Goal: Transaction & Acquisition: Purchase product/service

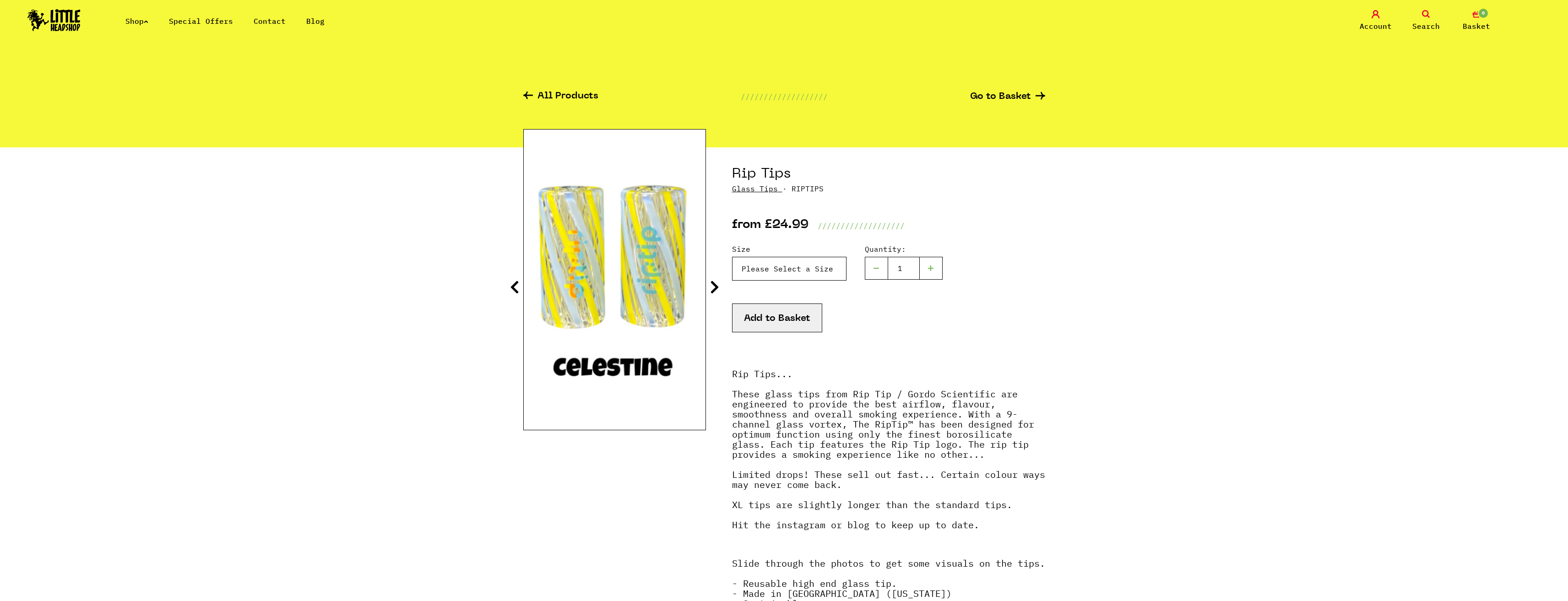
click at [818, 281] on select "Please Select a Size Rip Tips - Size 7 - Clear - £24.99 (Out of Stock) Rip Tips…" at bounding box center [789, 268] width 114 height 24
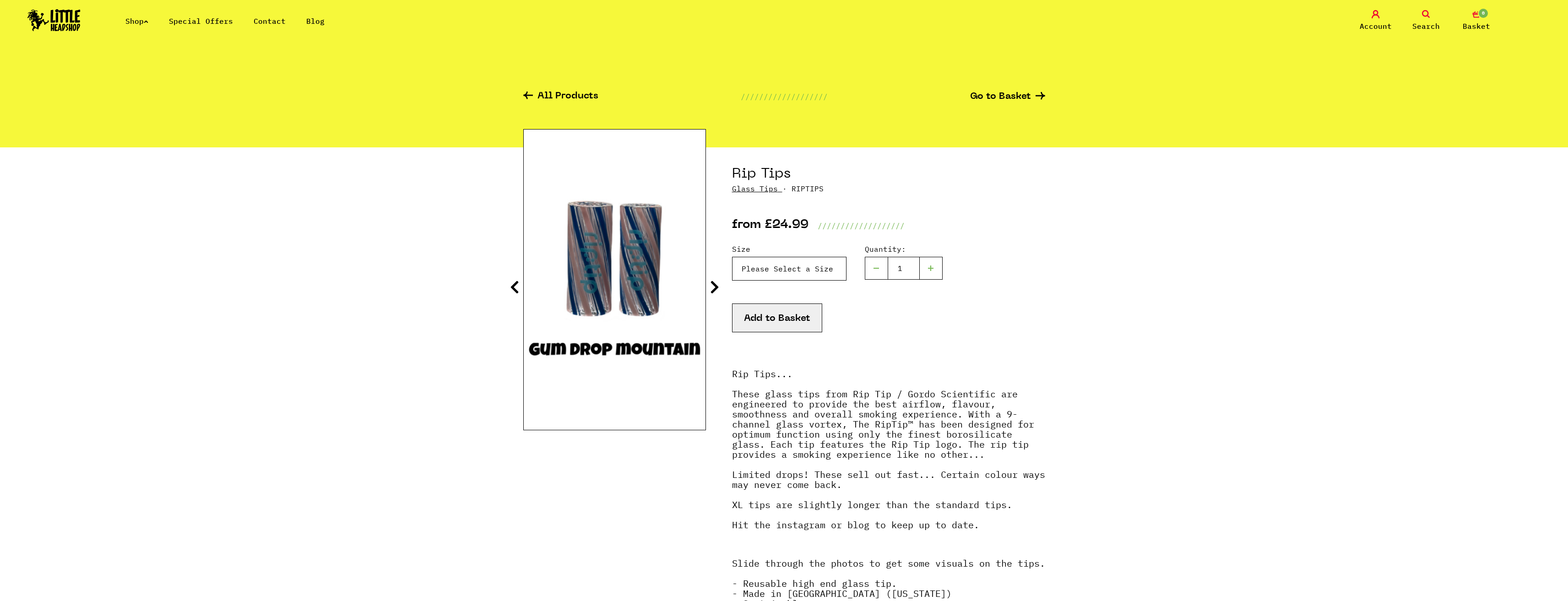
select select "1935"
click at [732, 256] on select "Please Select a Size Rip Tips - Size 7 - Clear - £24.99 (Out of Stock) Rip Tips…" at bounding box center [789, 268] width 114 height 24
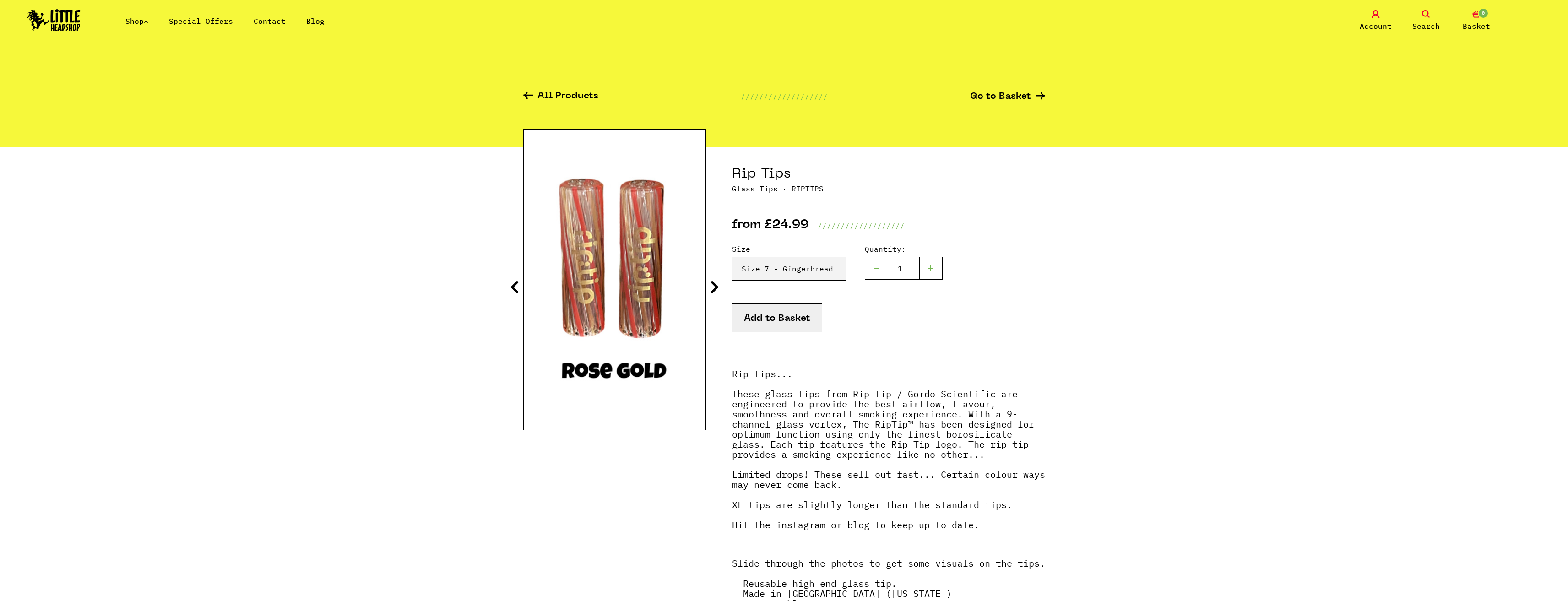
click at [715, 285] on icon at bounding box center [715, 287] width 9 height 15
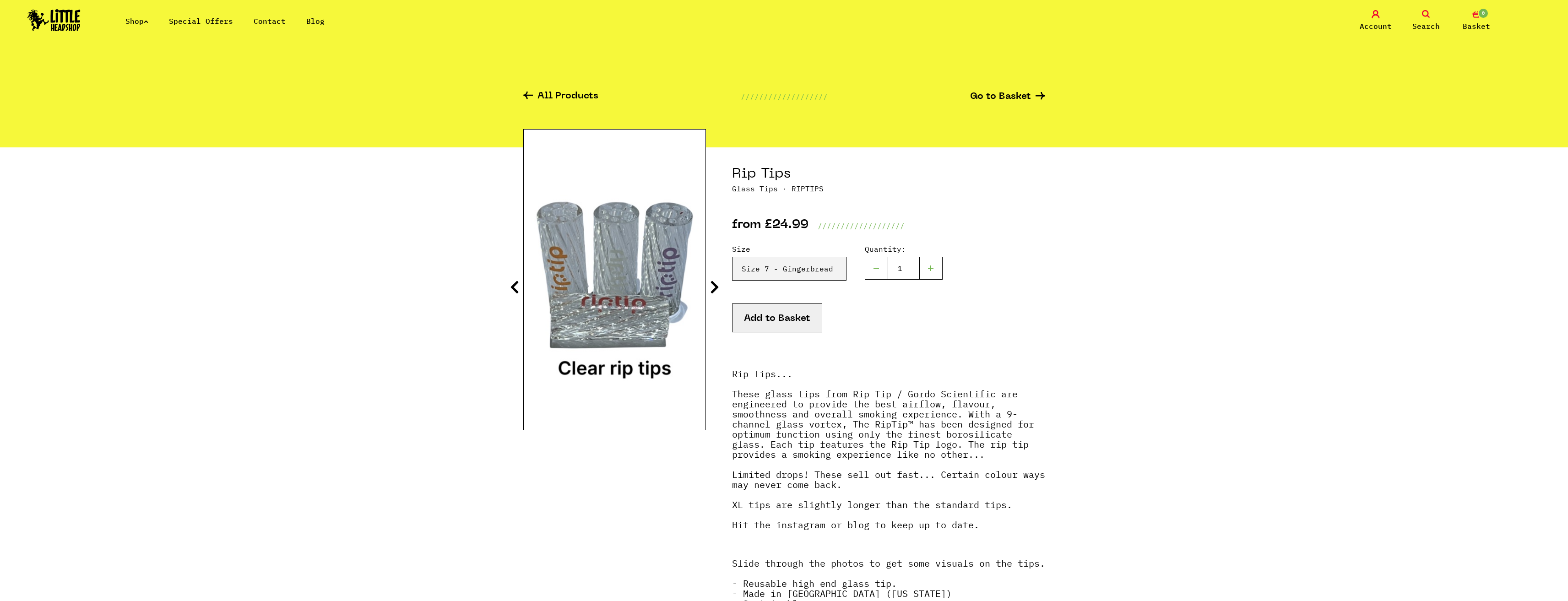
click at [715, 285] on icon at bounding box center [715, 287] width 9 height 15
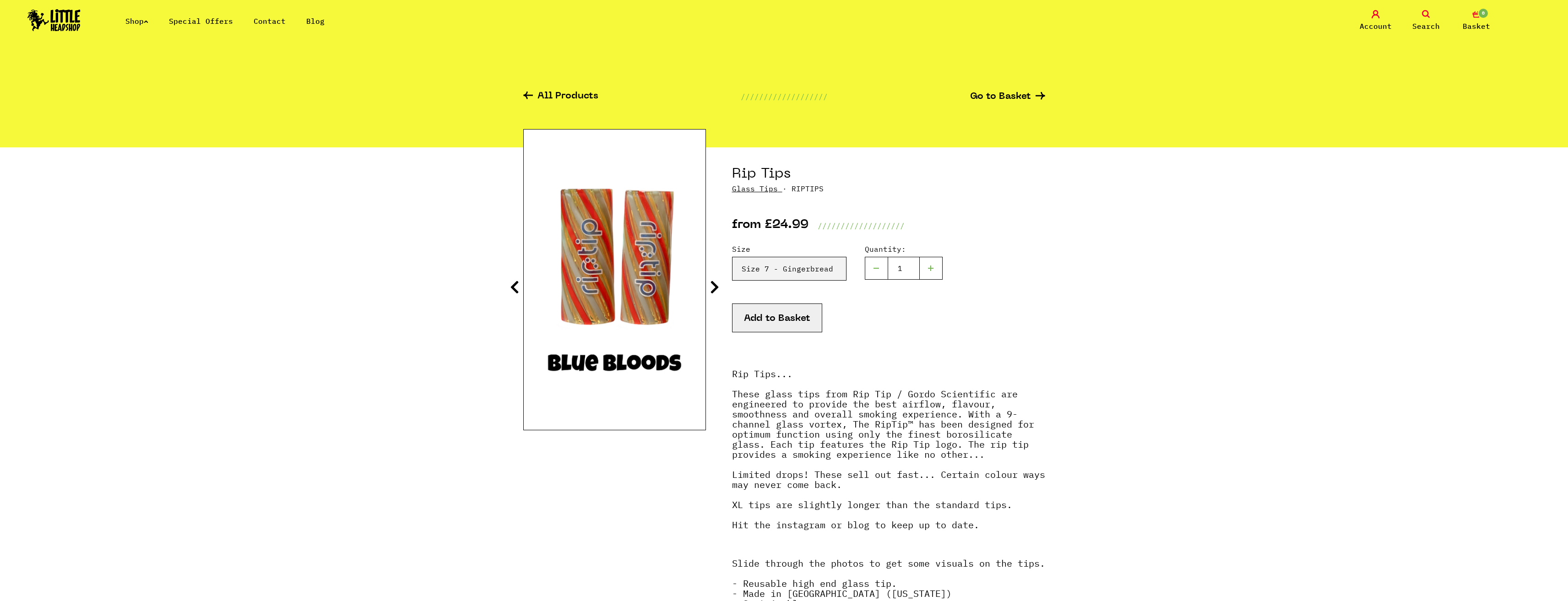
click at [715, 285] on icon at bounding box center [715, 287] width 9 height 15
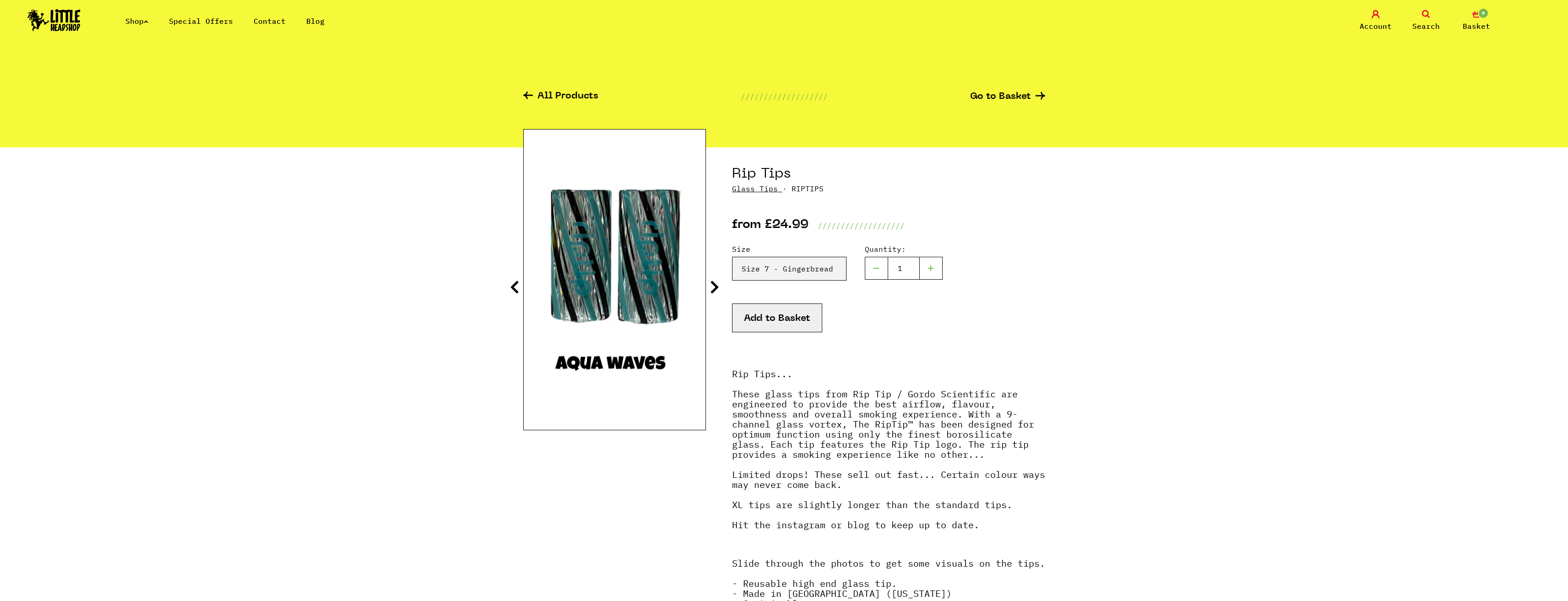
click at [715, 285] on icon at bounding box center [715, 287] width 9 height 15
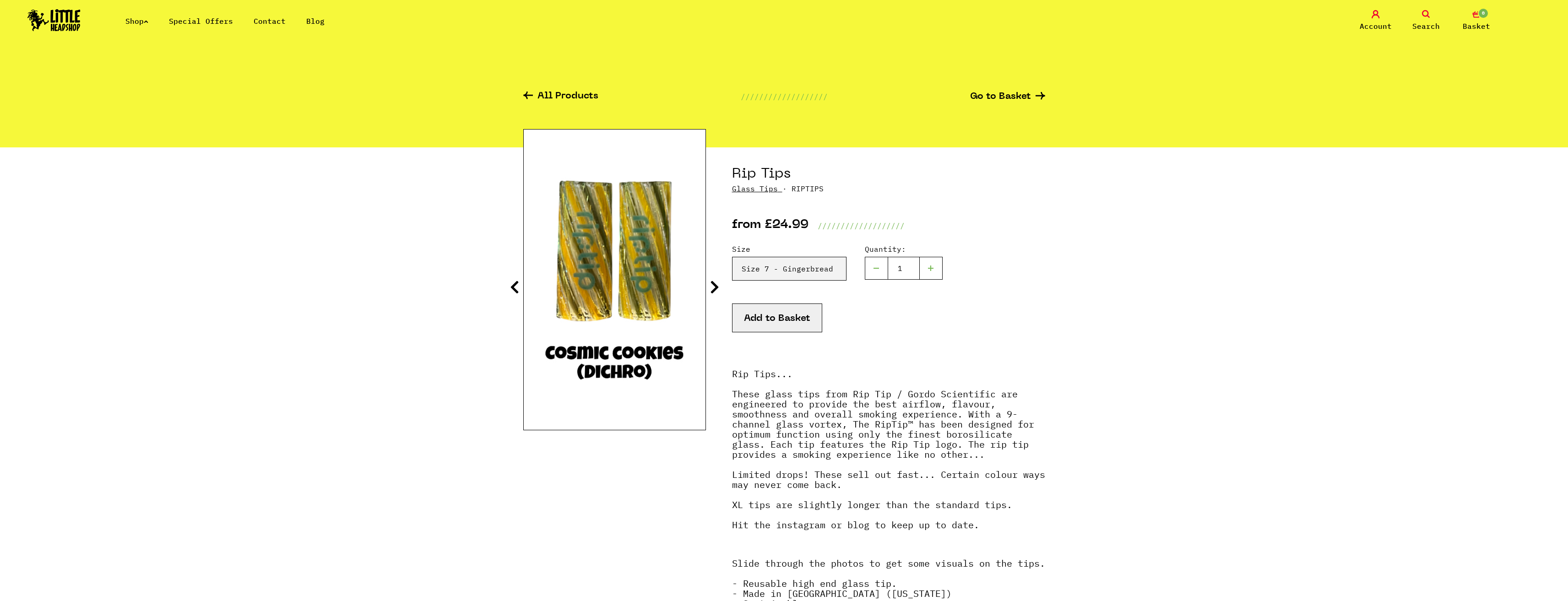
click at [715, 285] on icon at bounding box center [715, 287] width 9 height 15
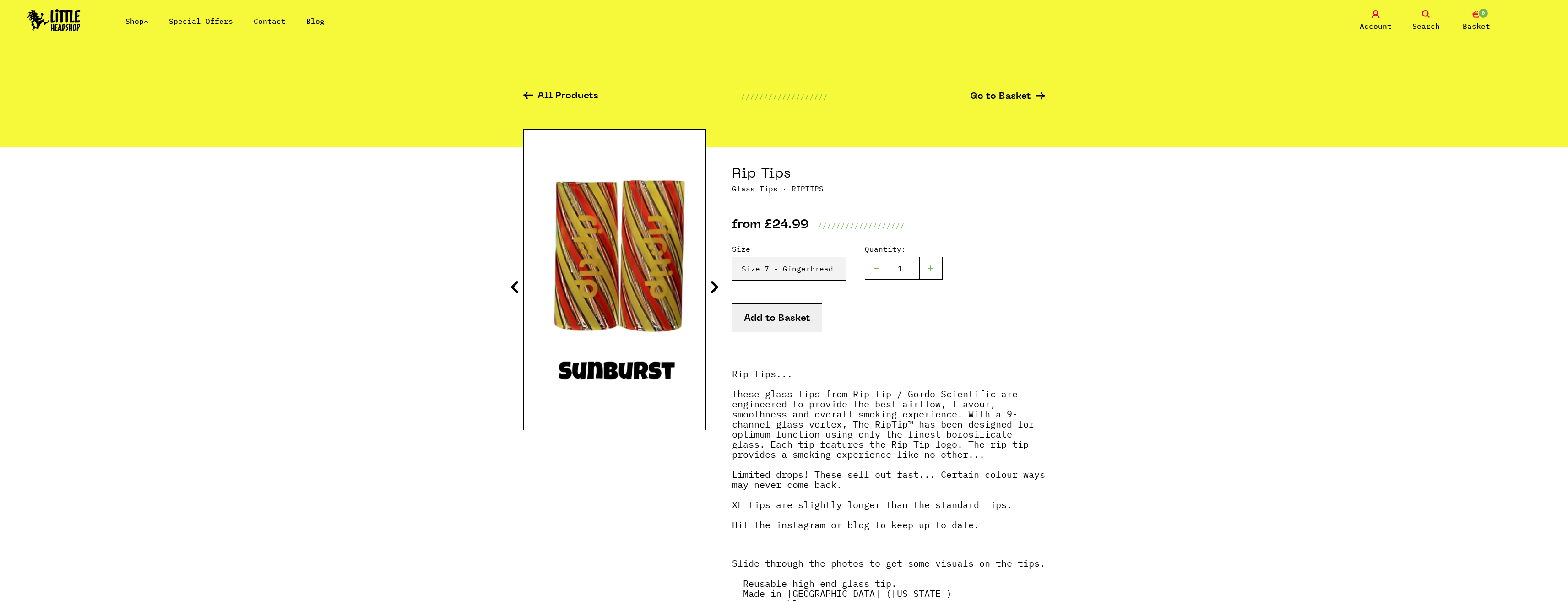
click at [715, 285] on icon at bounding box center [715, 287] width 9 height 15
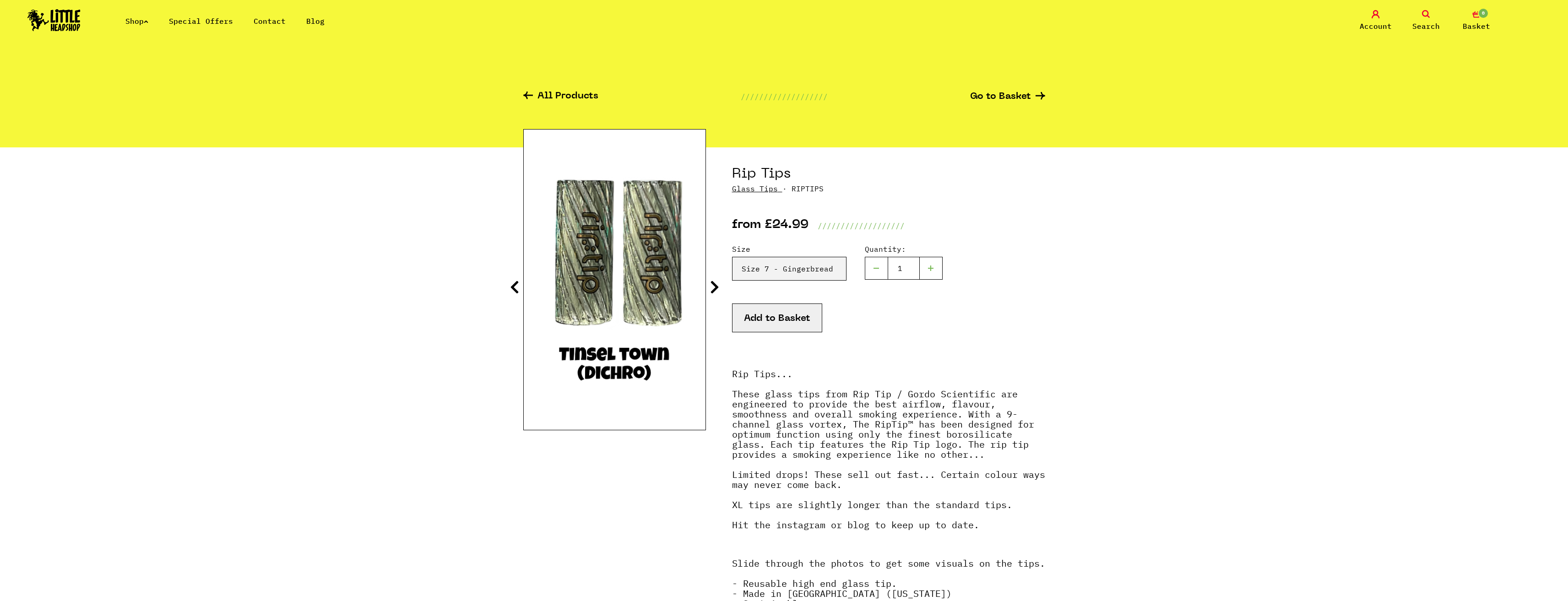
click at [715, 285] on icon at bounding box center [715, 287] width 9 height 15
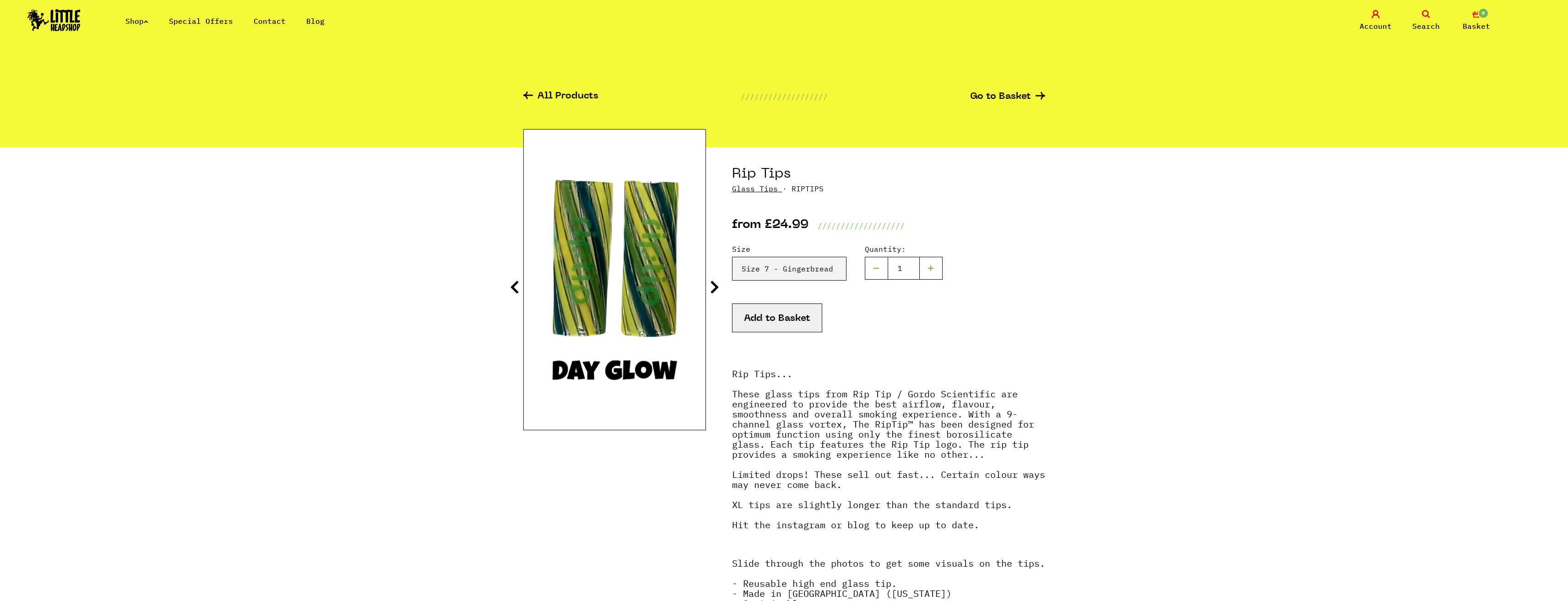
click at [715, 285] on icon at bounding box center [715, 287] width 9 height 15
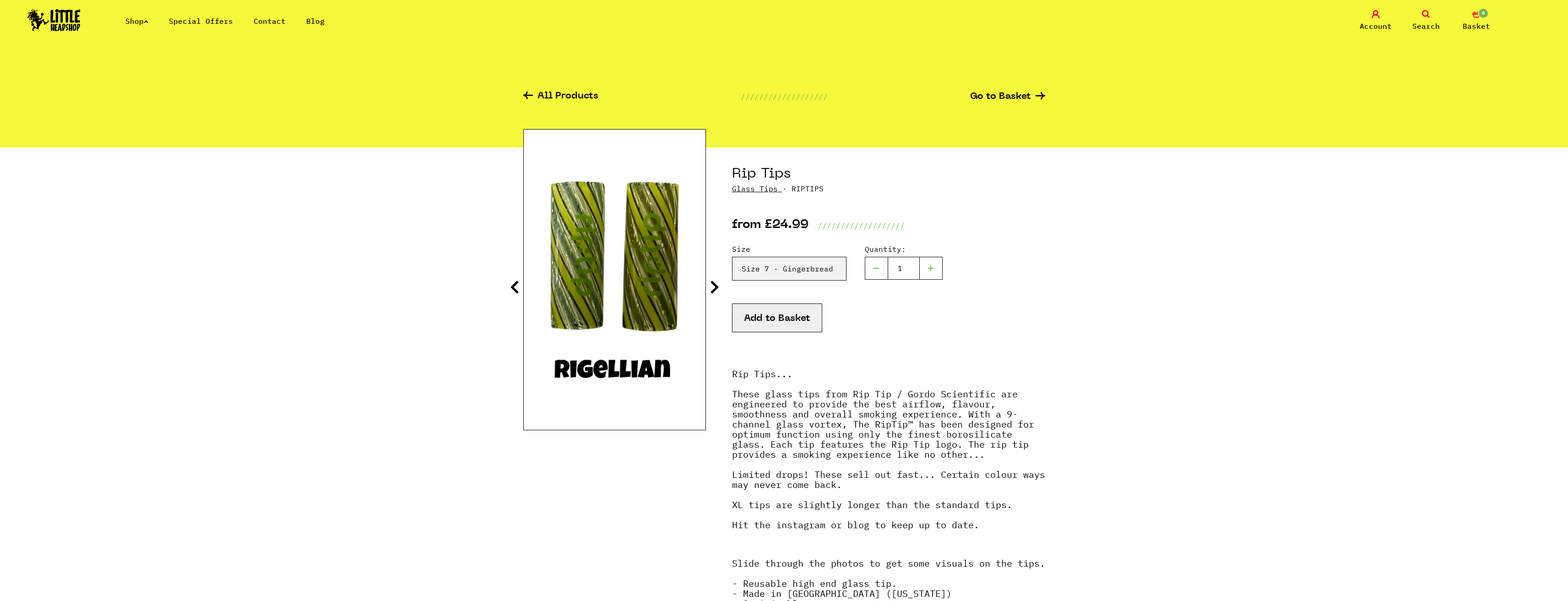
click at [715, 285] on icon at bounding box center [715, 287] width 9 height 15
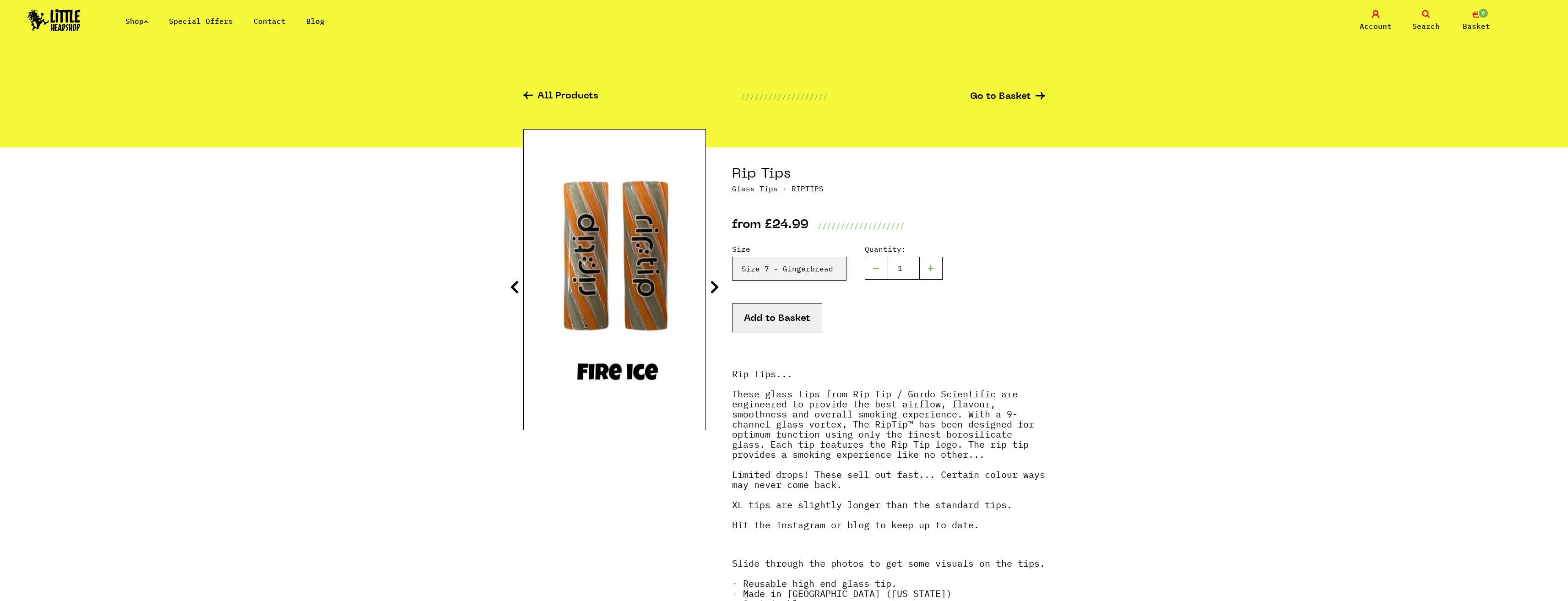
click at [715, 285] on icon at bounding box center [715, 287] width 9 height 15
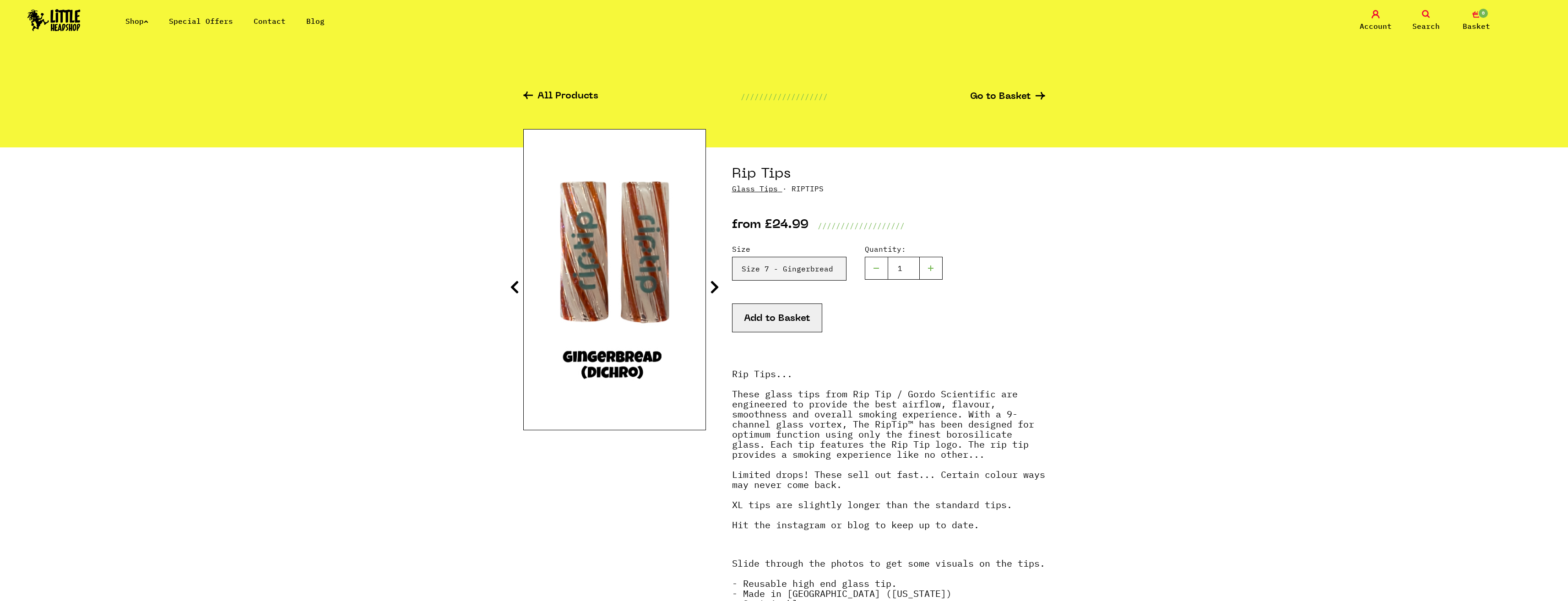
click at [715, 285] on icon at bounding box center [715, 287] width 9 height 15
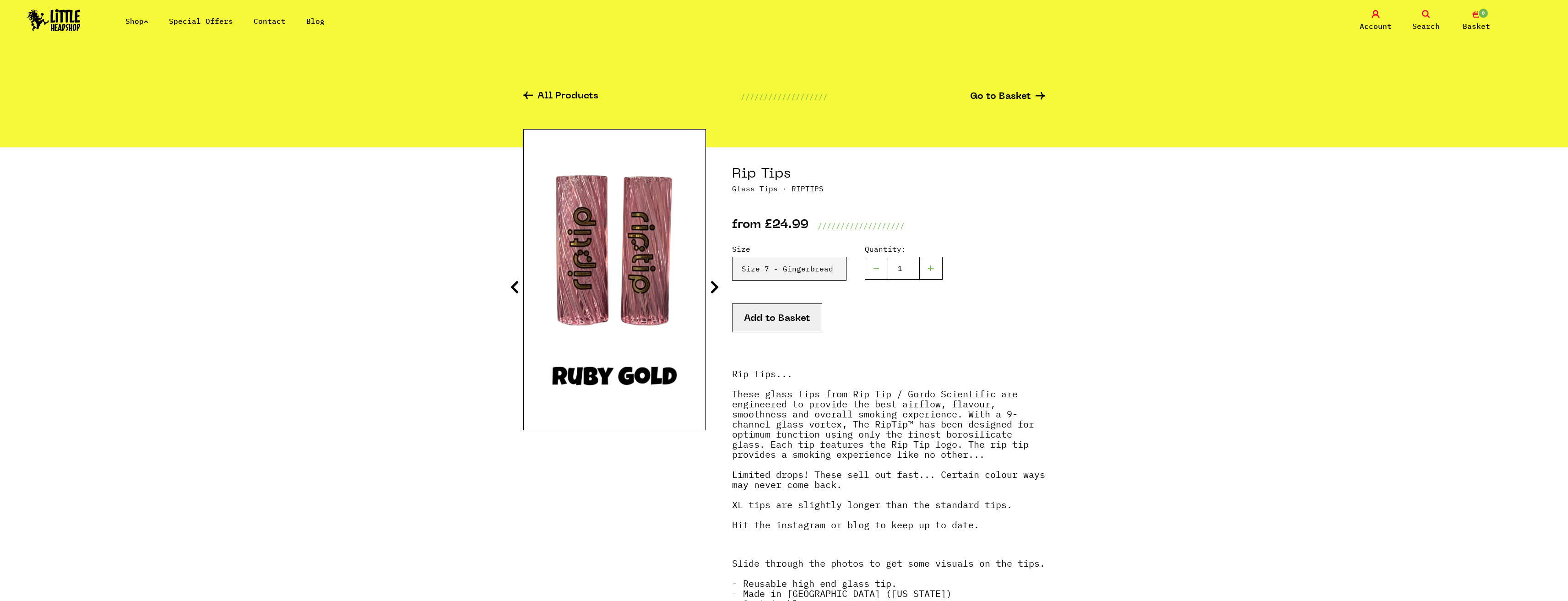
click at [715, 285] on icon at bounding box center [715, 287] width 9 height 15
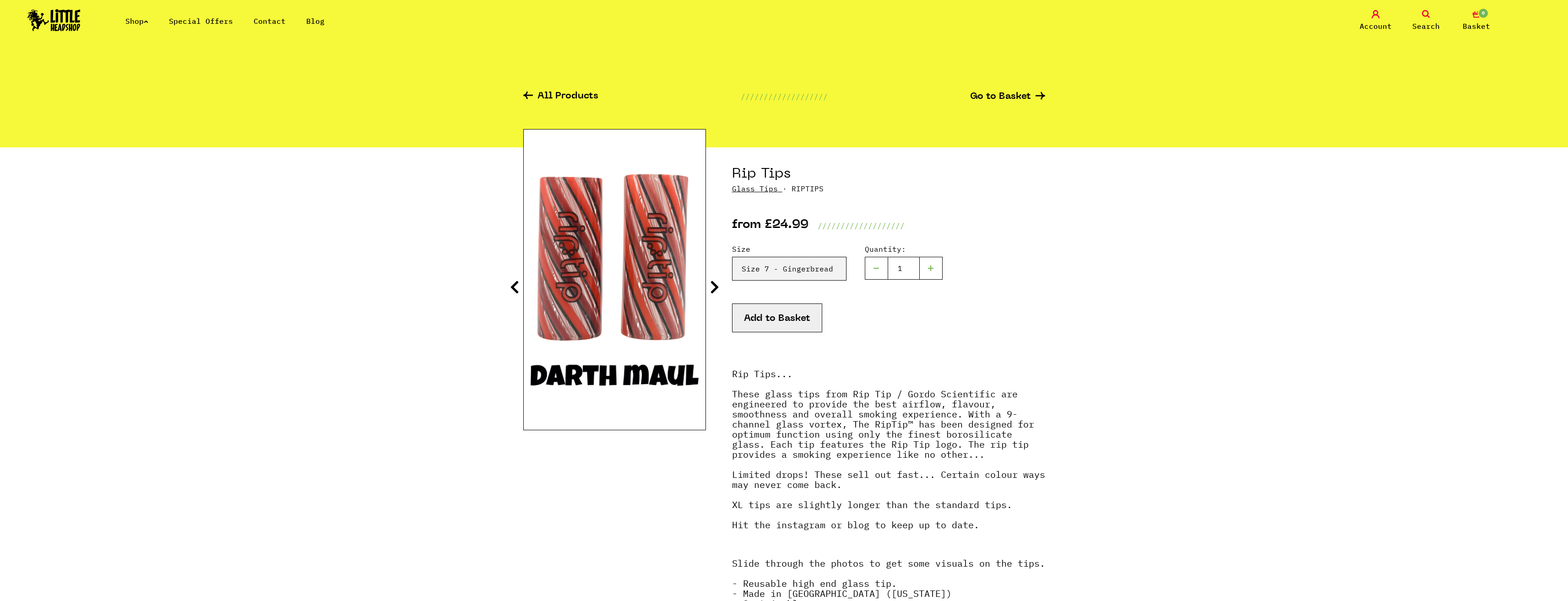
click at [715, 285] on icon at bounding box center [715, 287] width 9 height 15
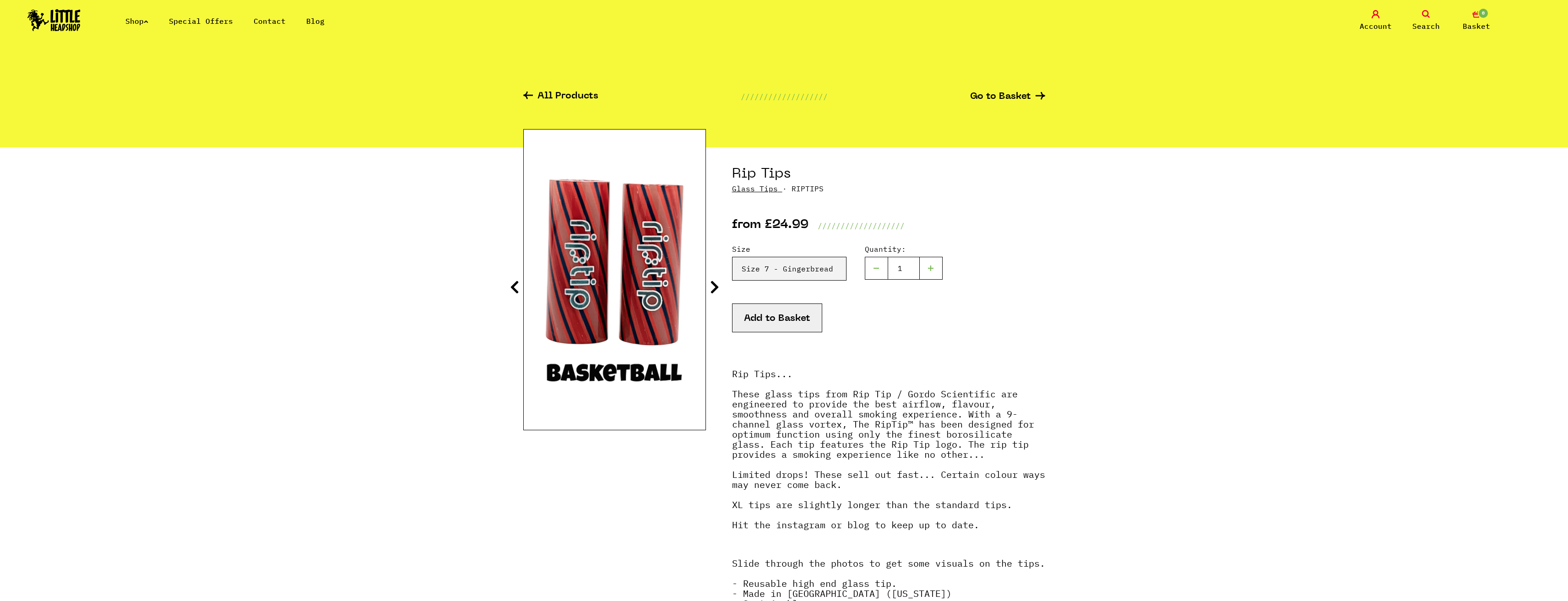
click at [715, 285] on icon at bounding box center [715, 287] width 9 height 15
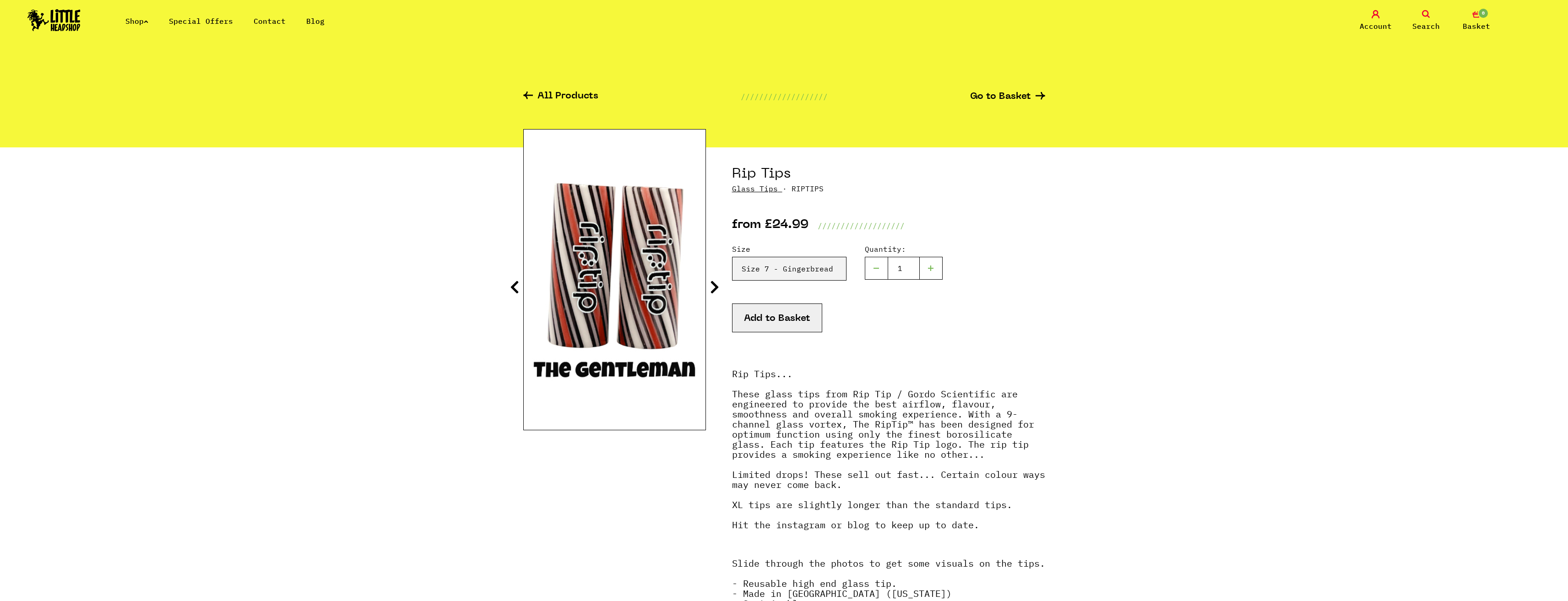
click at [715, 285] on icon at bounding box center [715, 287] width 9 height 15
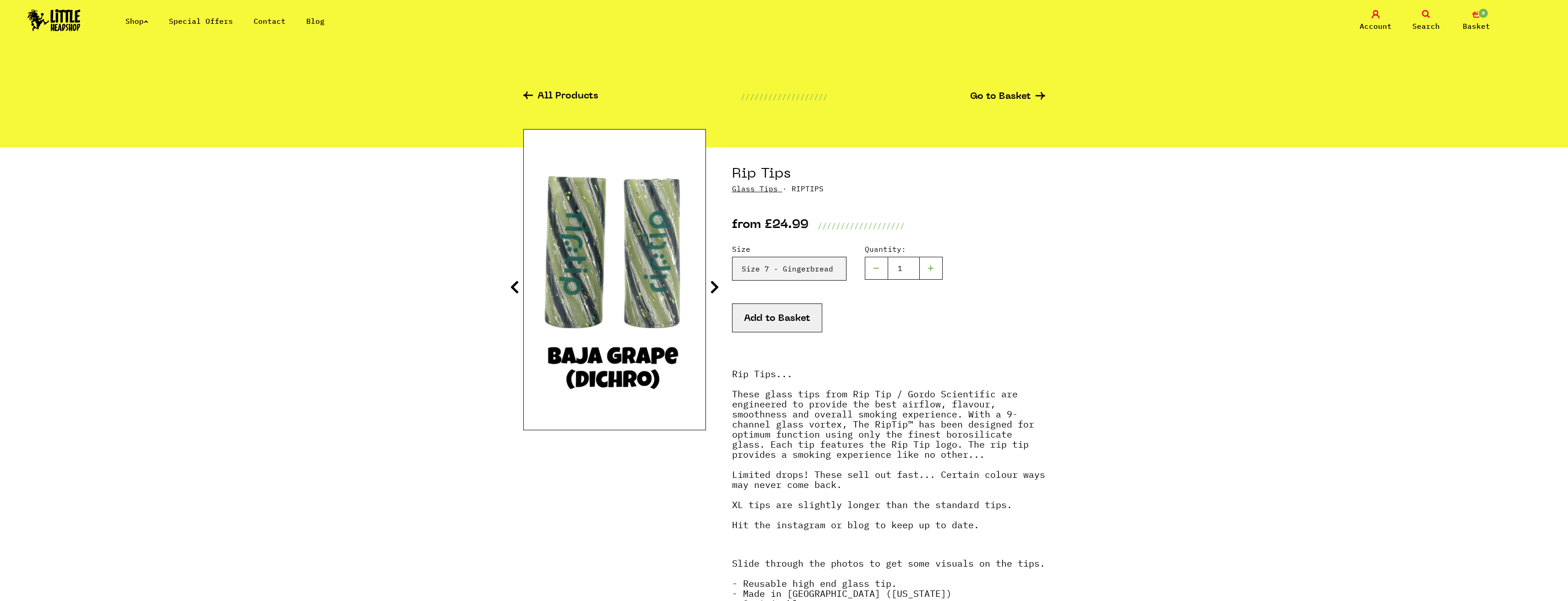
click at [715, 285] on icon at bounding box center [715, 287] width 9 height 15
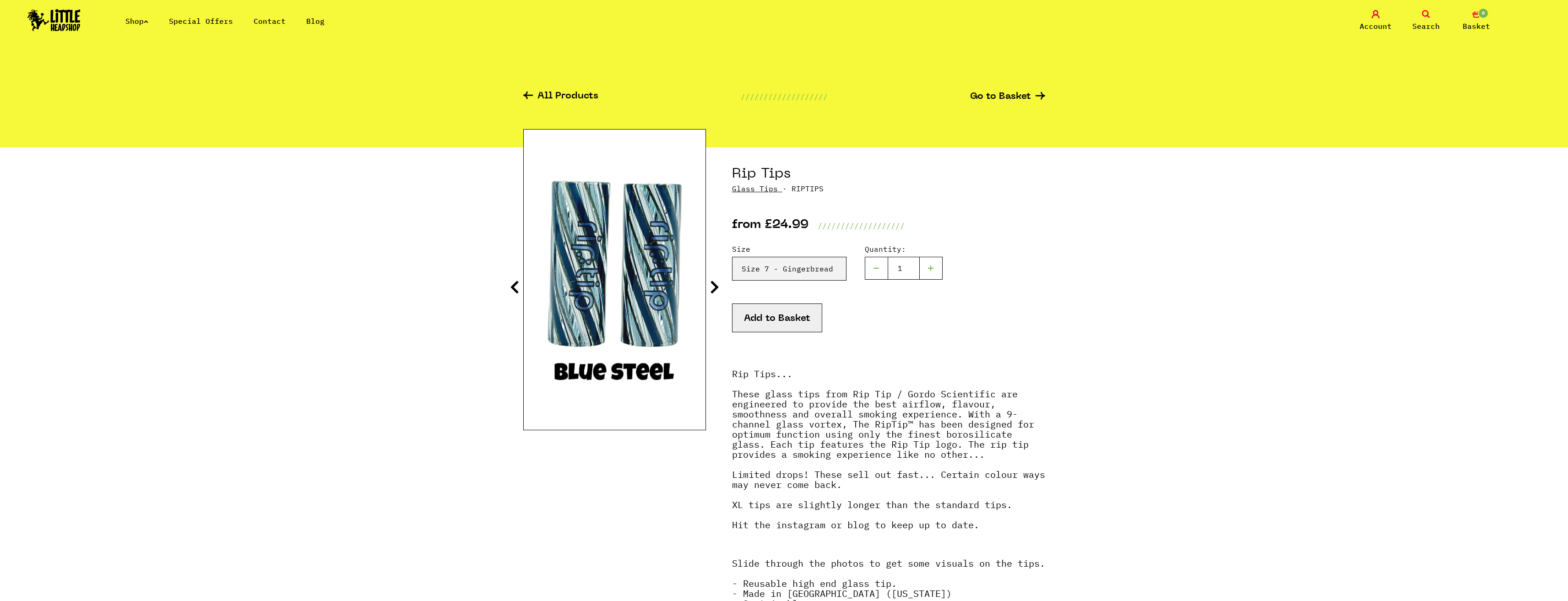
click at [715, 285] on icon at bounding box center [715, 287] width 9 height 15
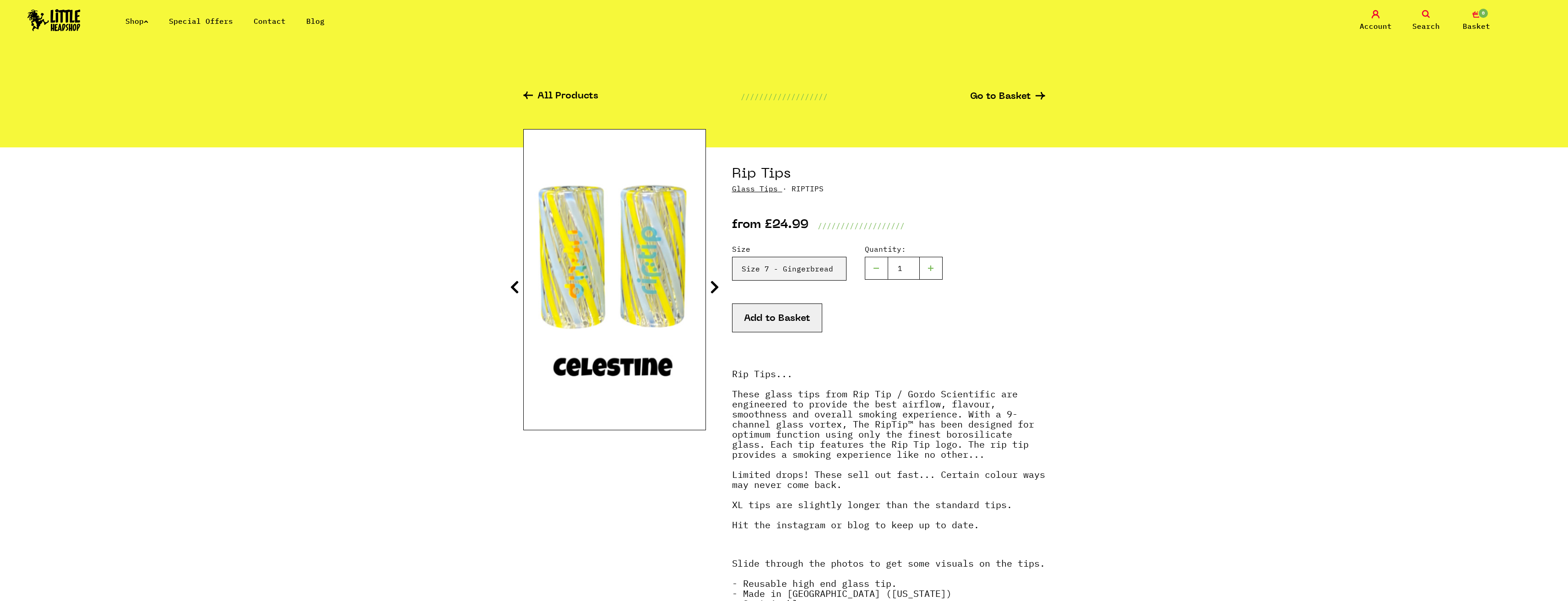
click at [715, 285] on icon at bounding box center [715, 287] width 9 height 15
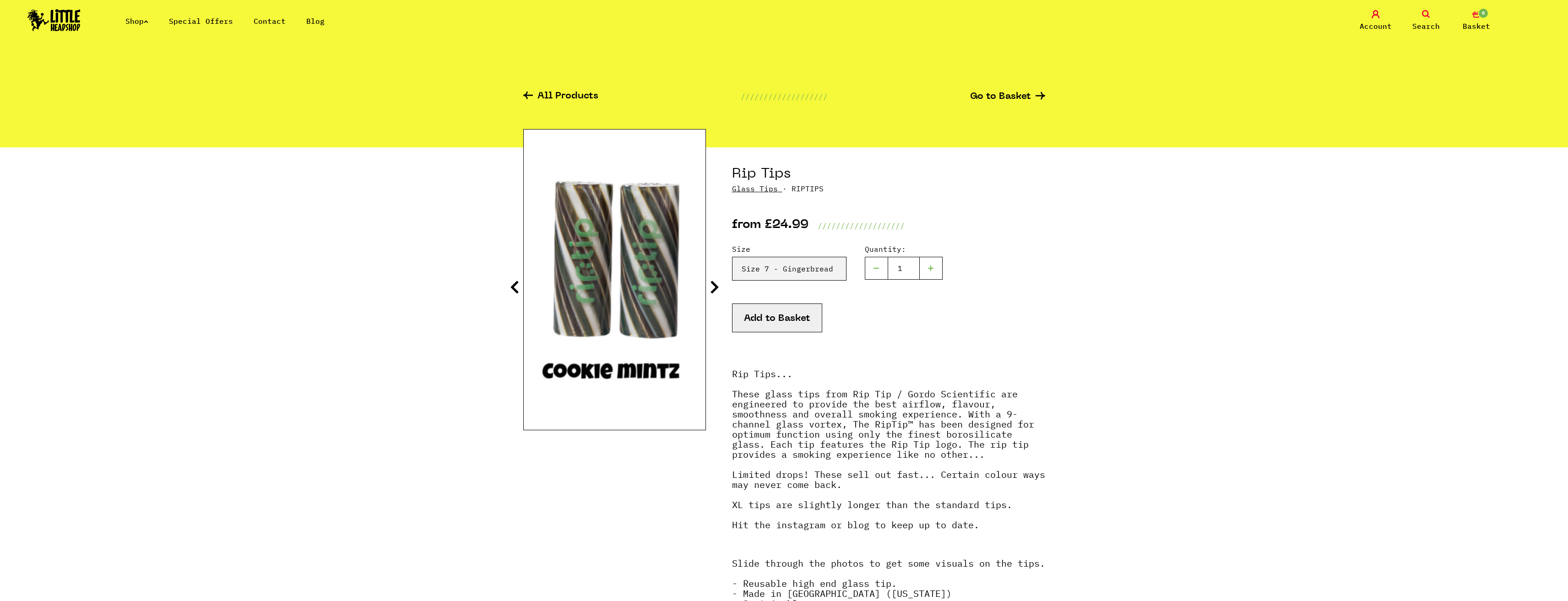
click at [715, 285] on icon at bounding box center [715, 287] width 9 height 15
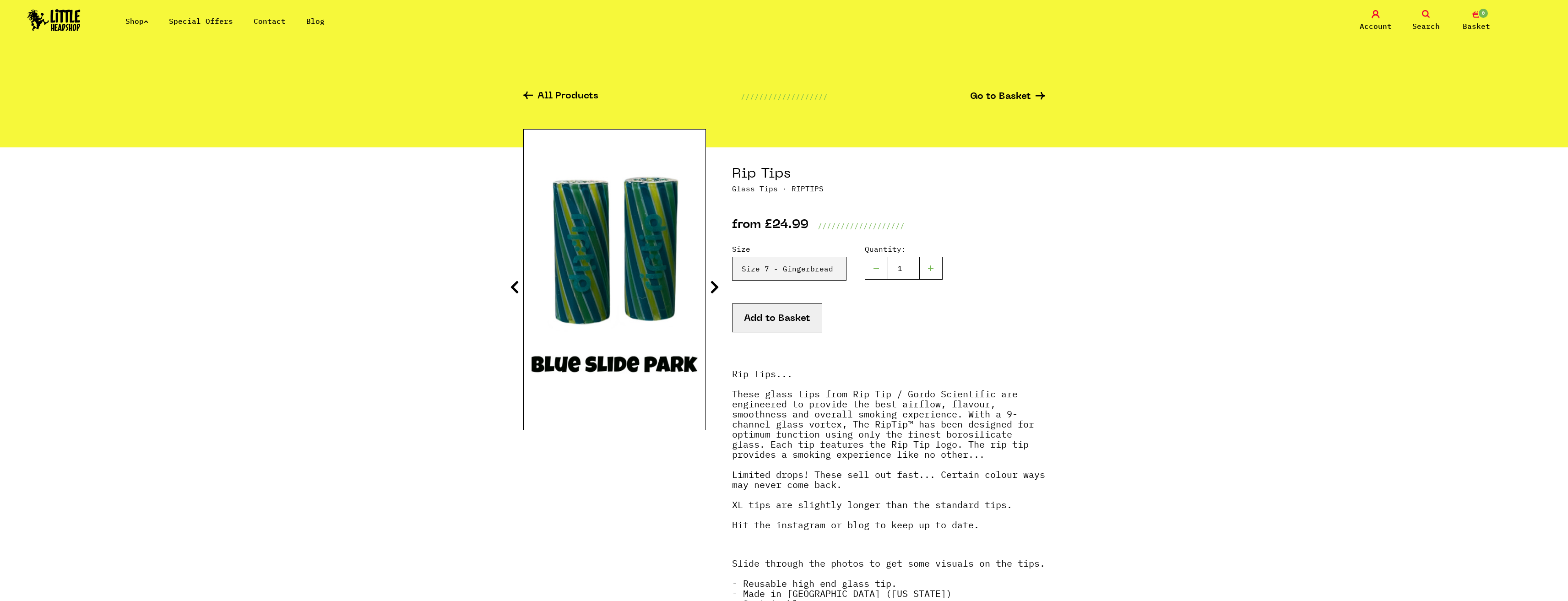
click at [715, 285] on icon at bounding box center [715, 287] width 9 height 15
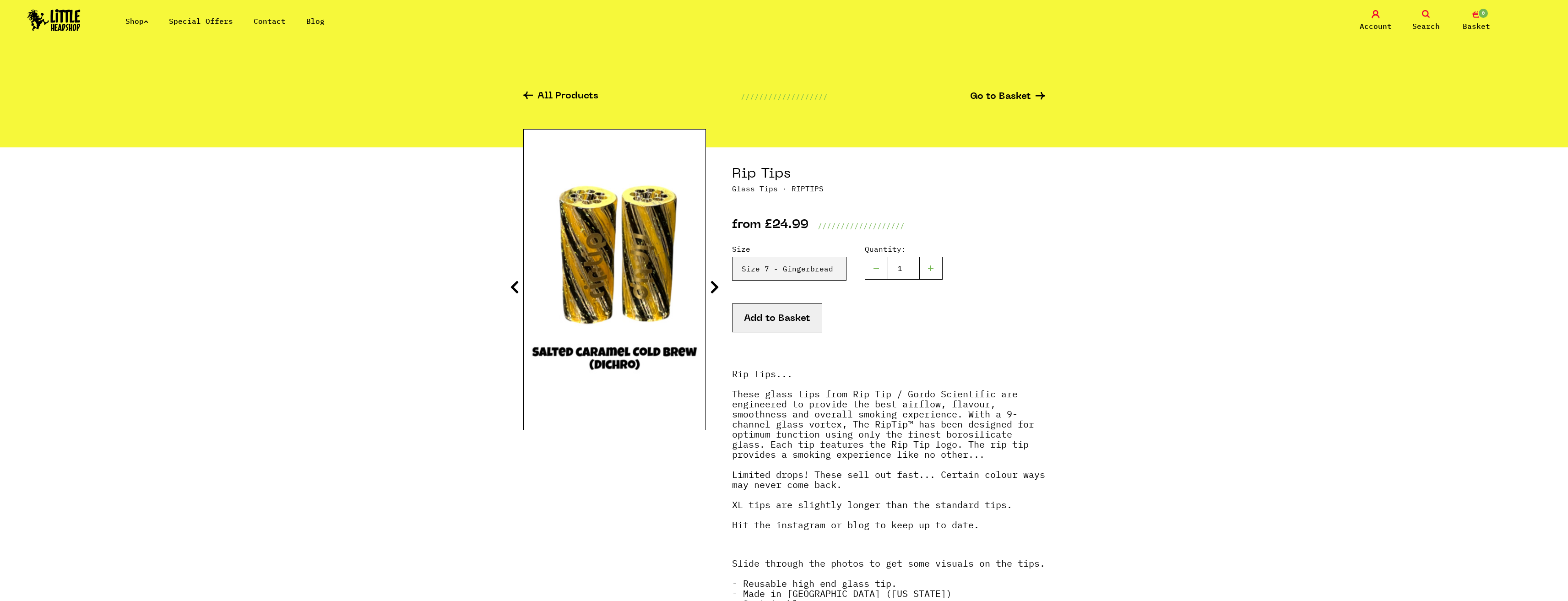
click at [715, 285] on icon at bounding box center [715, 287] width 9 height 15
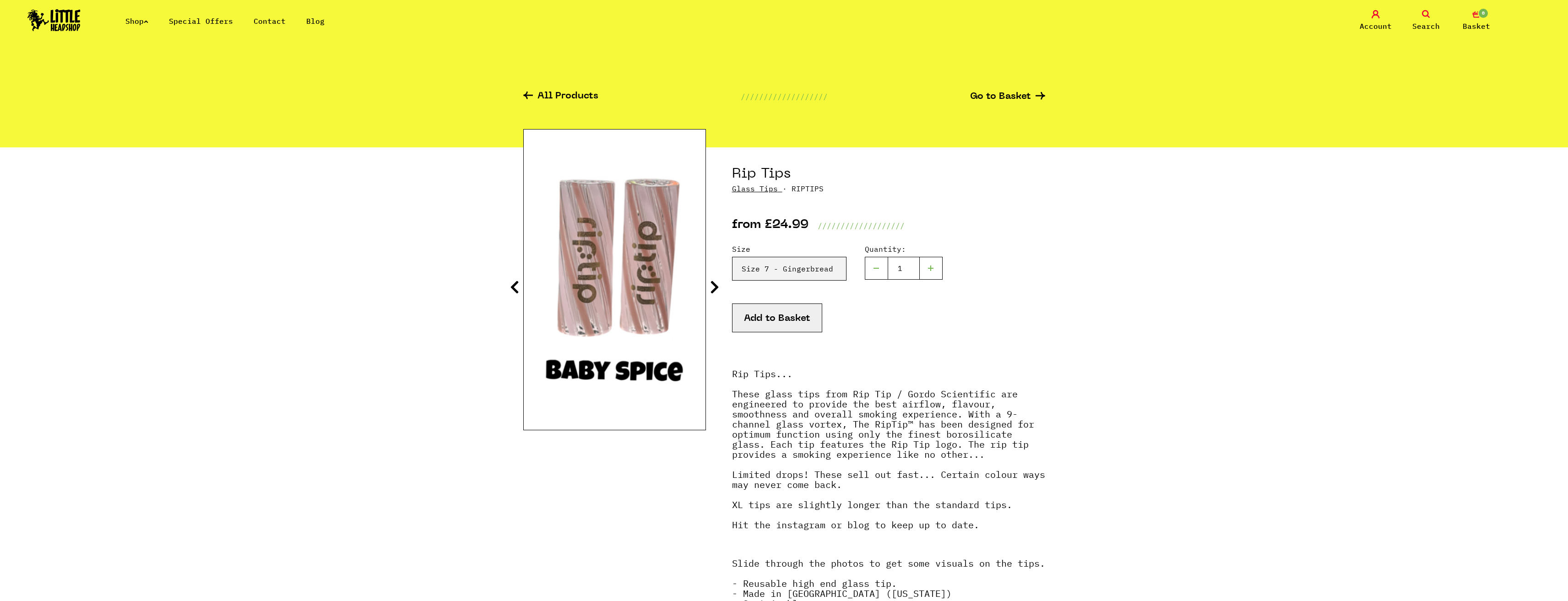
click at [715, 285] on icon at bounding box center [715, 287] width 9 height 15
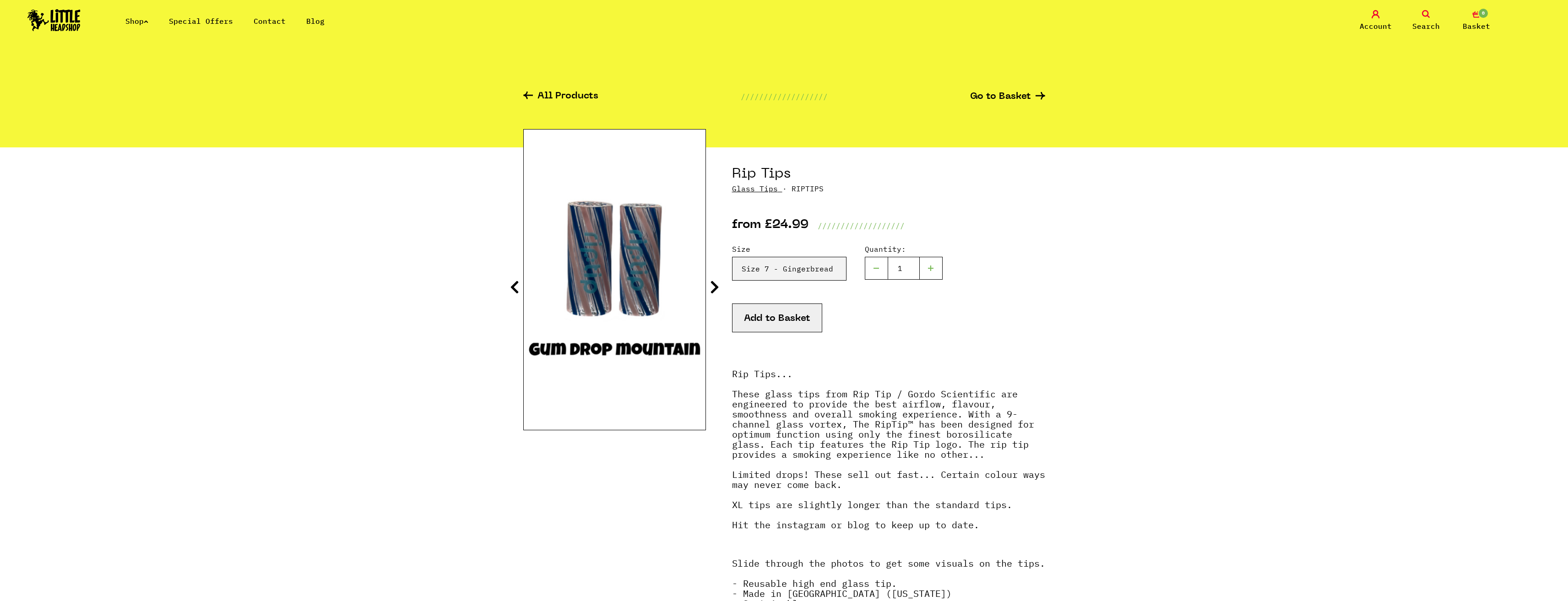
click at [715, 285] on icon at bounding box center [715, 287] width 9 height 15
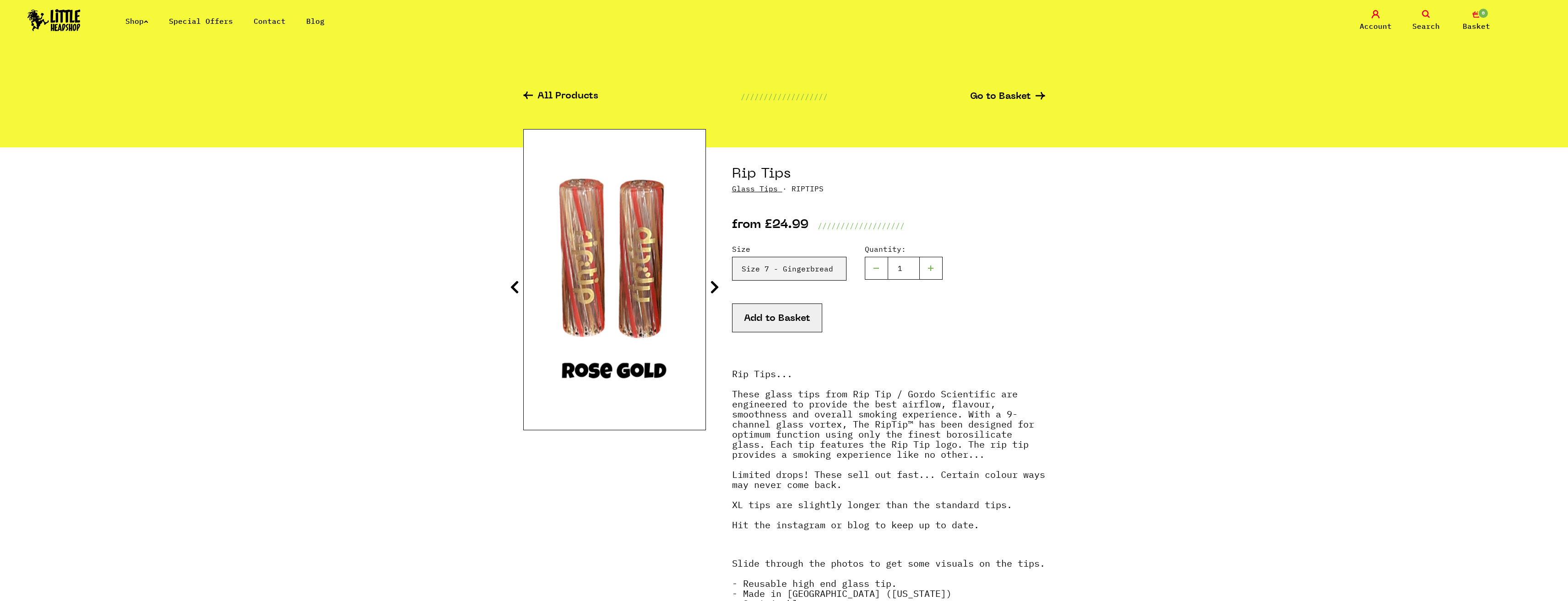
click at [715, 285] on icon at bounding box center [715, 287] width 9 height 15
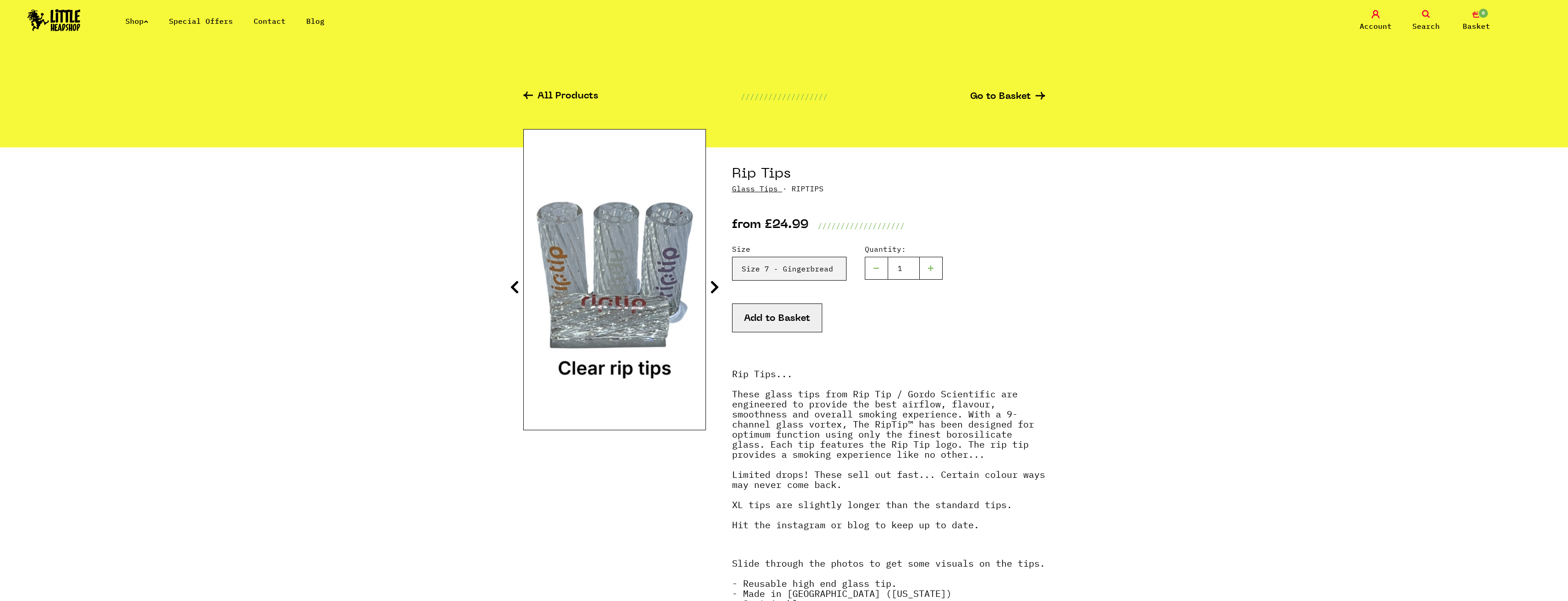
click at [715, 285] on icon at bounding box center [715, 287] width 9 height 15
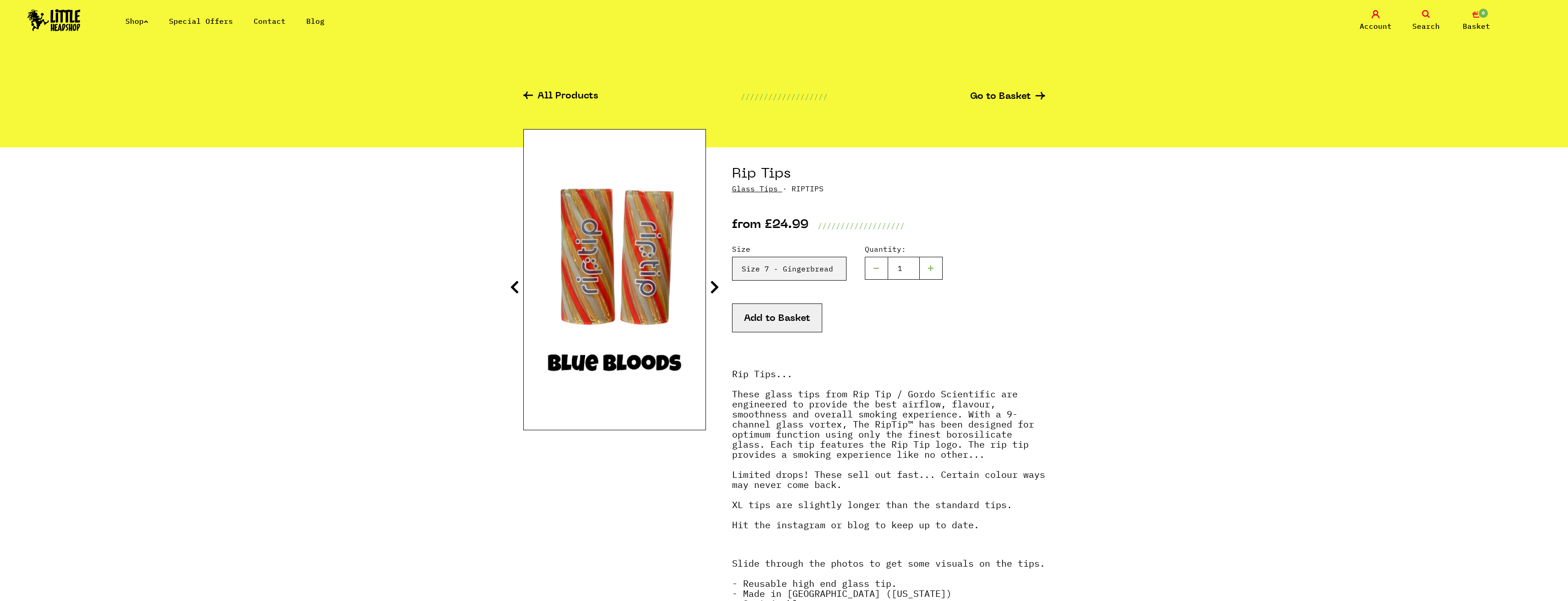
click at [715, 285] on icon at bounding box center [715, 287] width 9 height 15
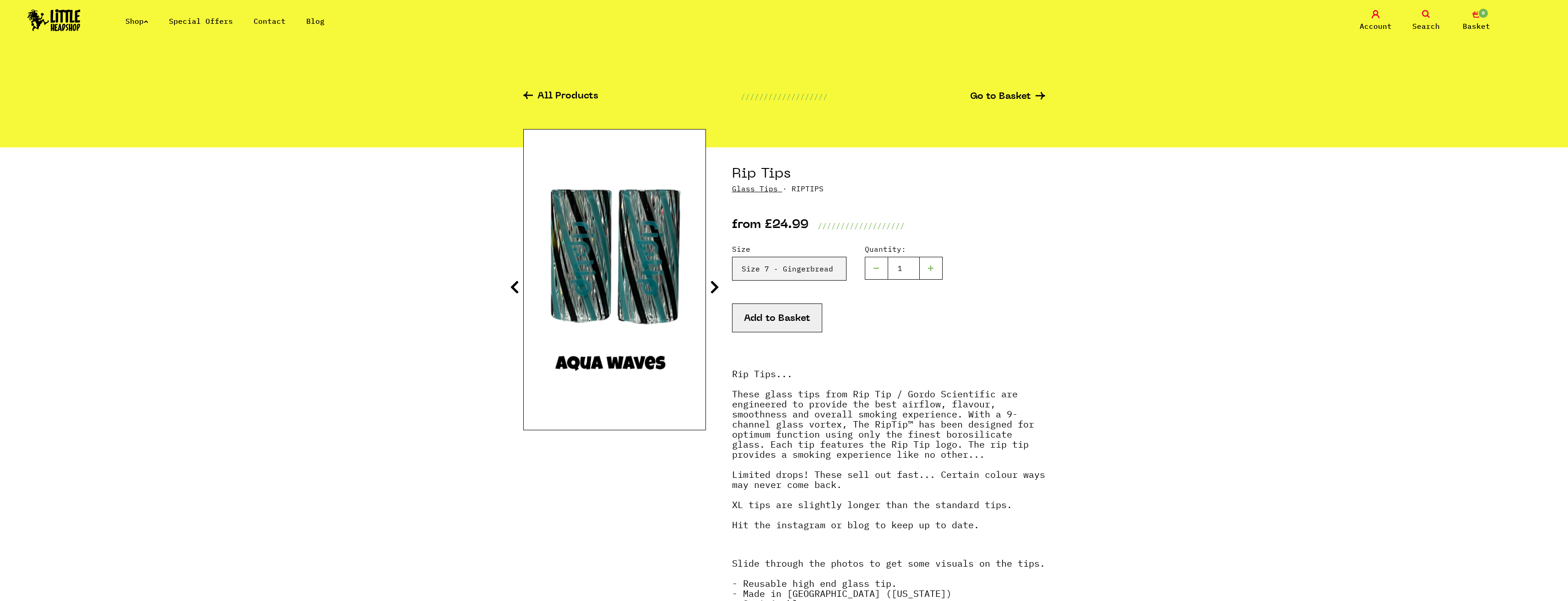
click at [715, 285] on icon at bounding box center [715, 287] width 9 height 15
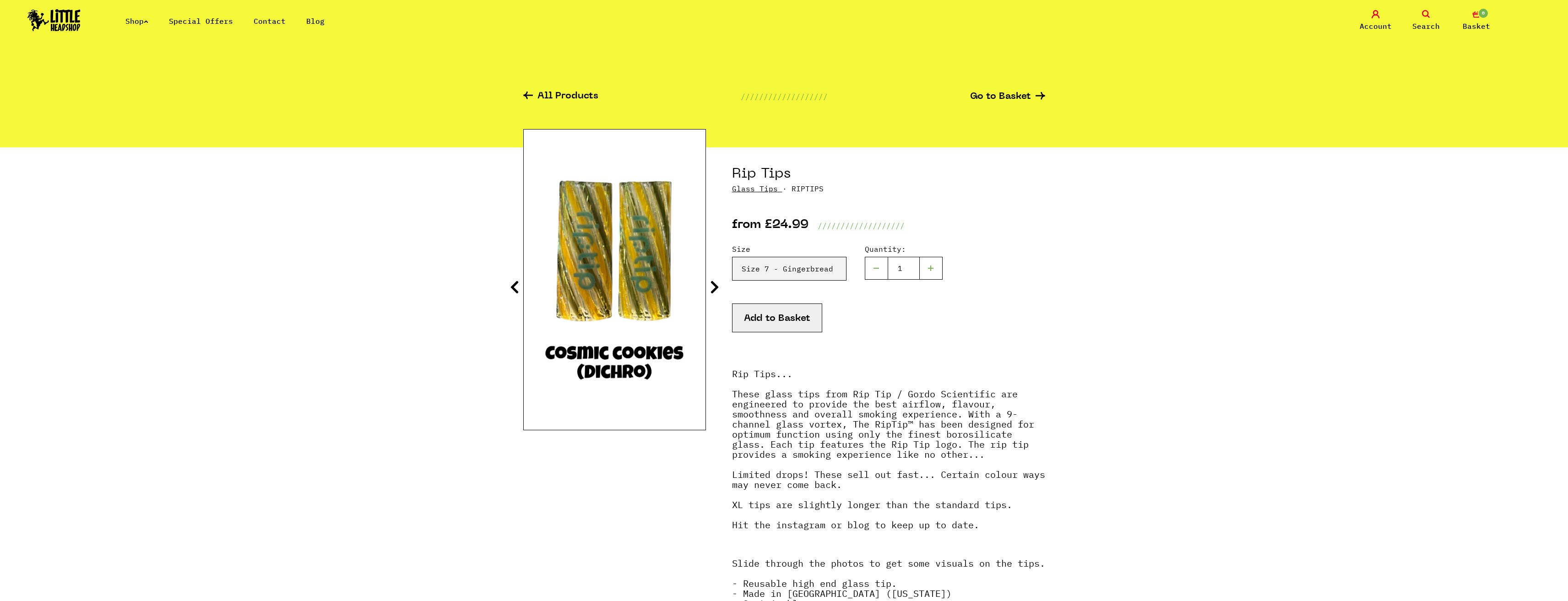
click at [715, 285] on icon at bounding box center [715, 287] width 9 height 15
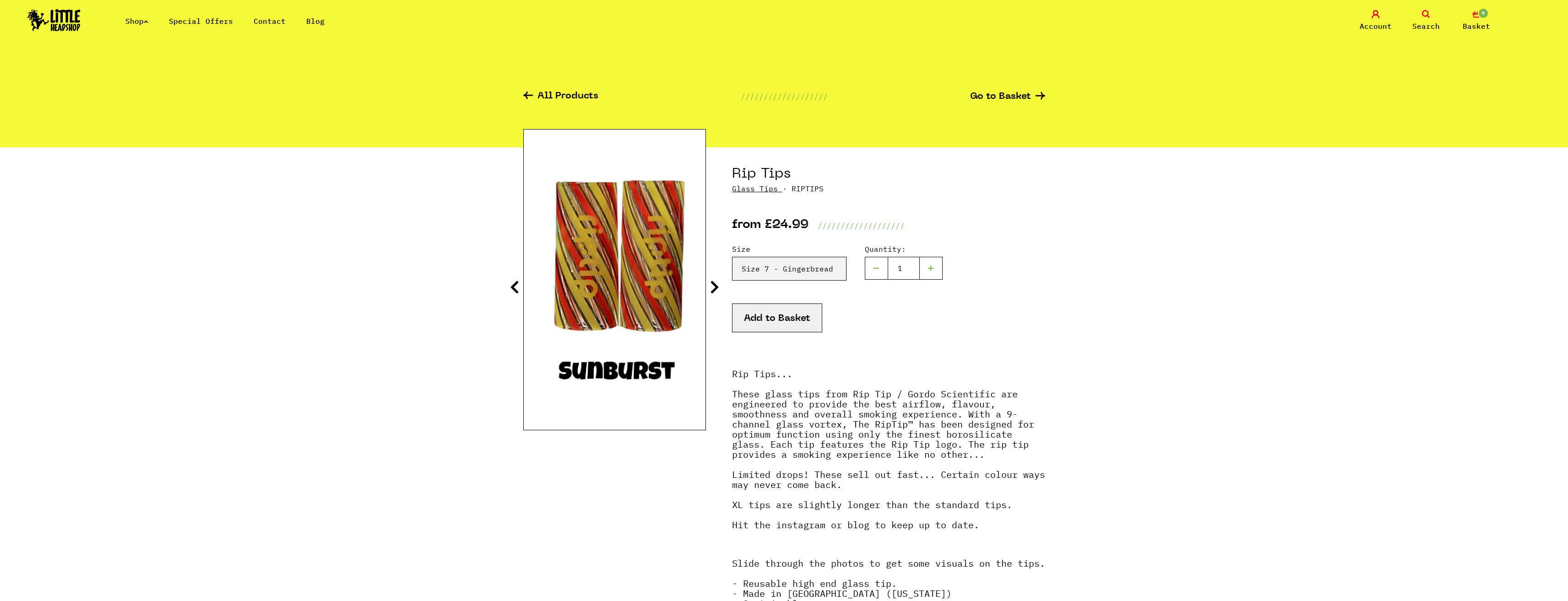
click at [715, 285] on icon at bounding box center [715, 287] width 9 height 15
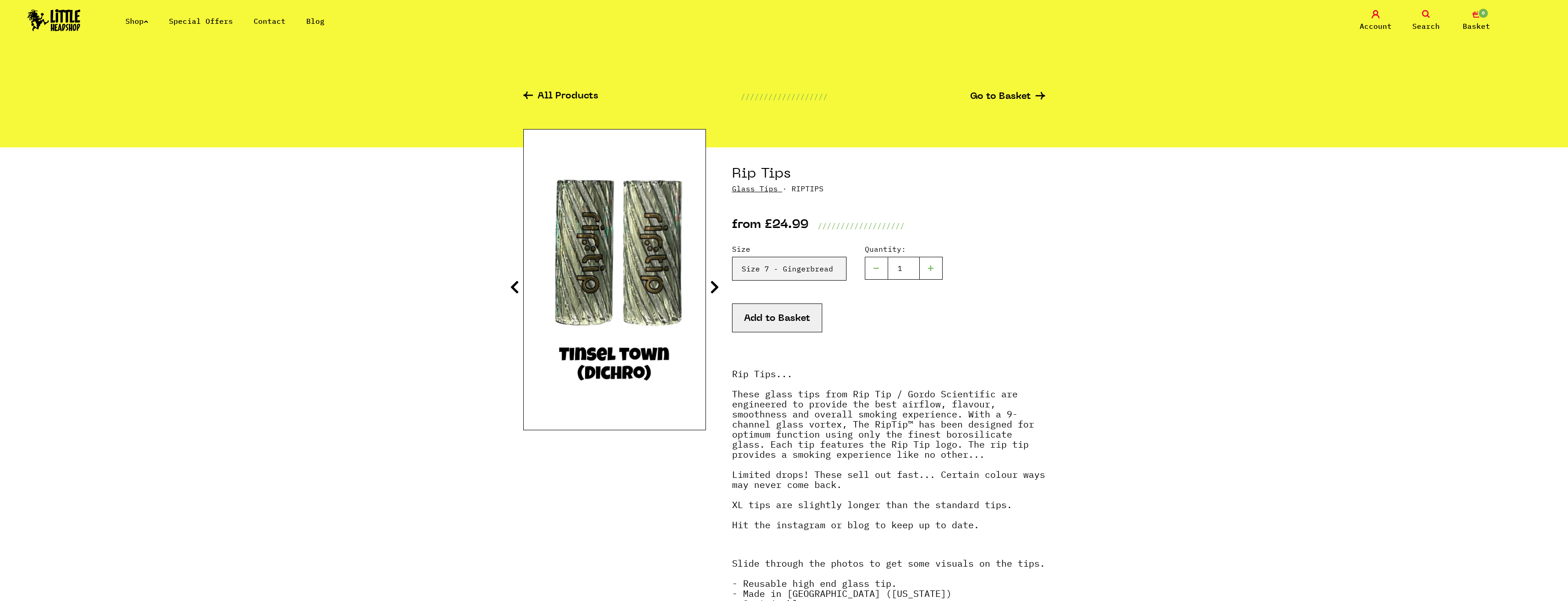
click at [715, 285] on icon at bounding box center [715, 287] width 9 height 15
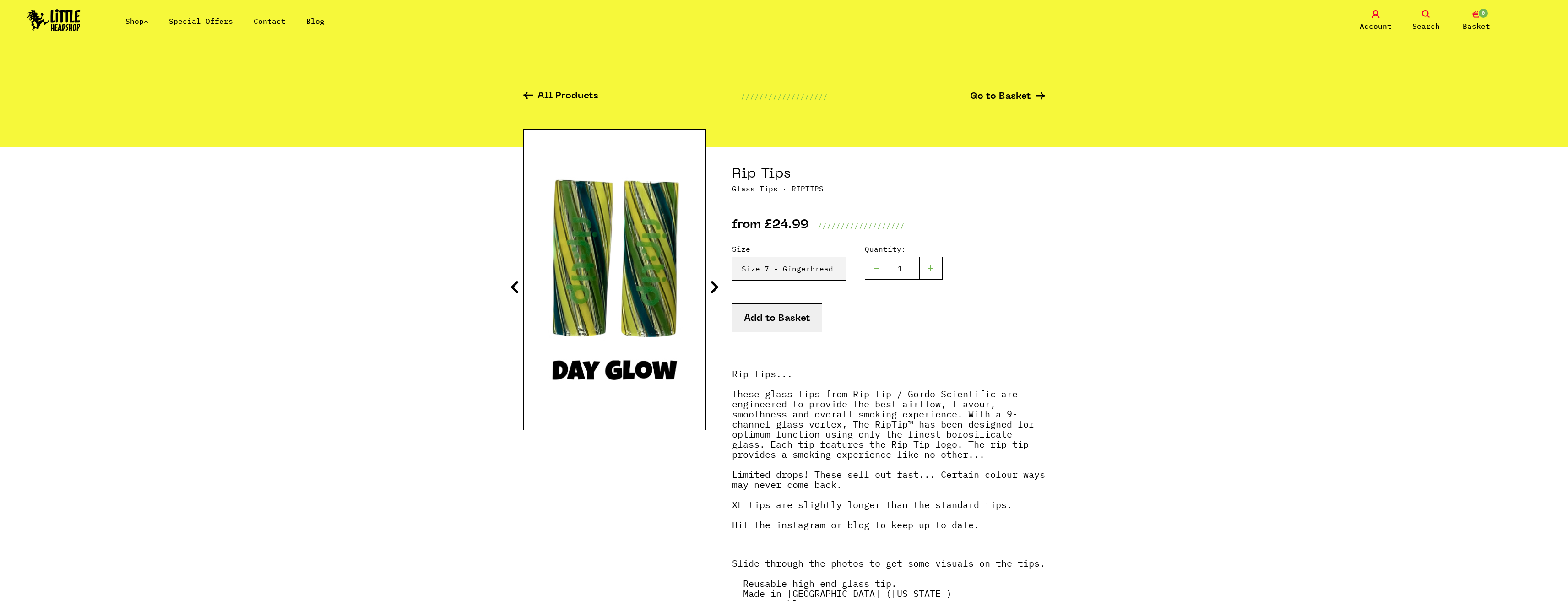
click at [715, 285] on icon at bounding box center [715, 287] width 9 height 15
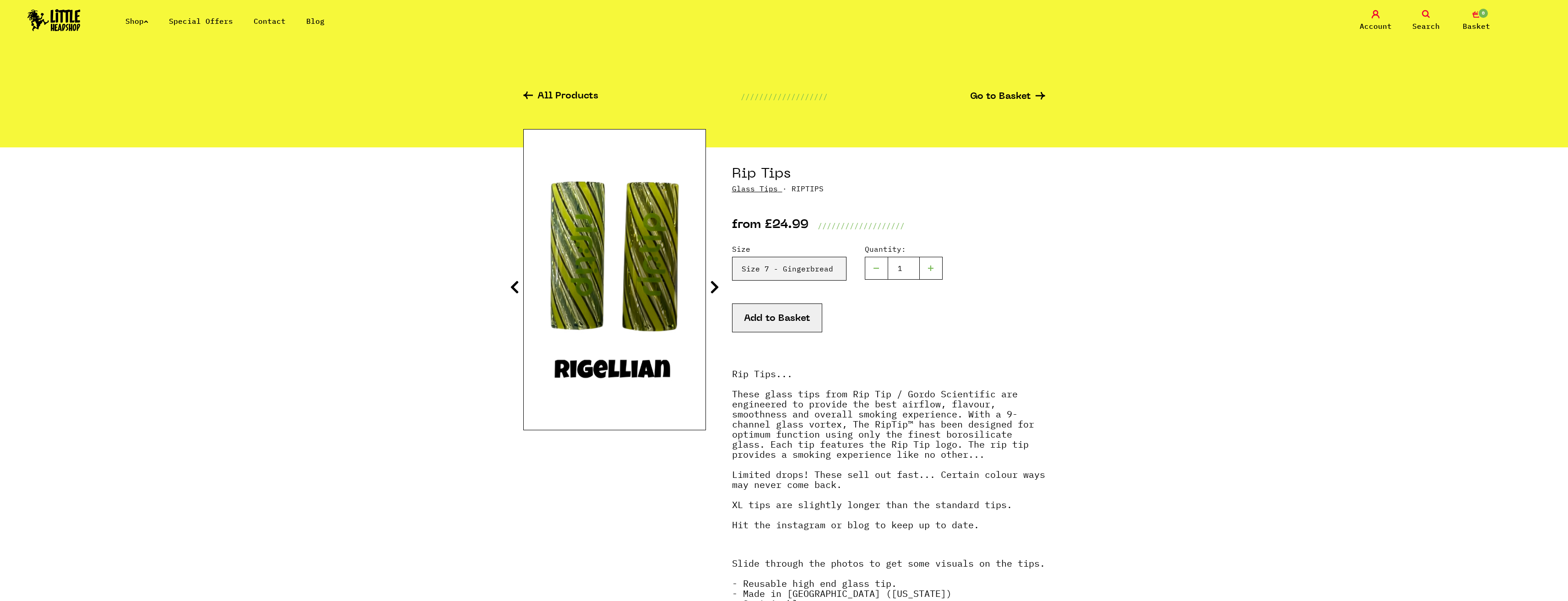
click at [715, 285] on icon at bounding box center [715, 287] width 9 height 15
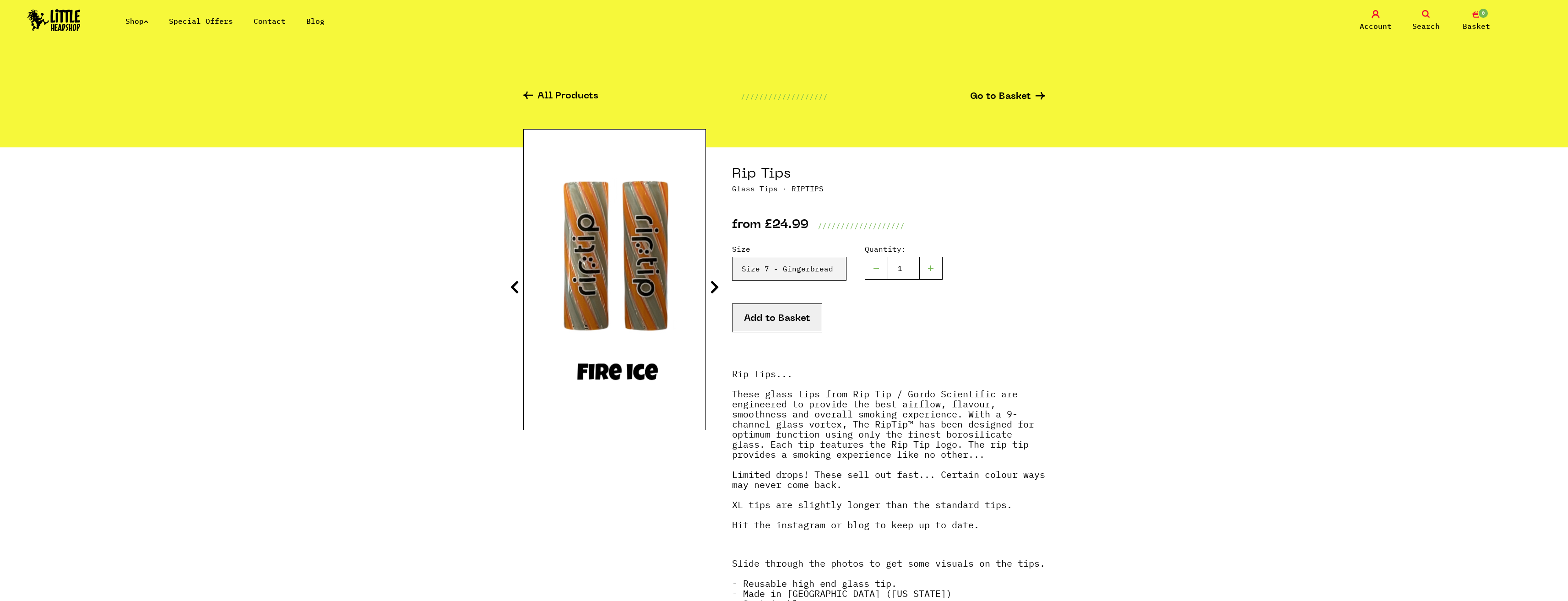
click at [715, 285] on icon at bounding box center [715, 287] width 9 height 15
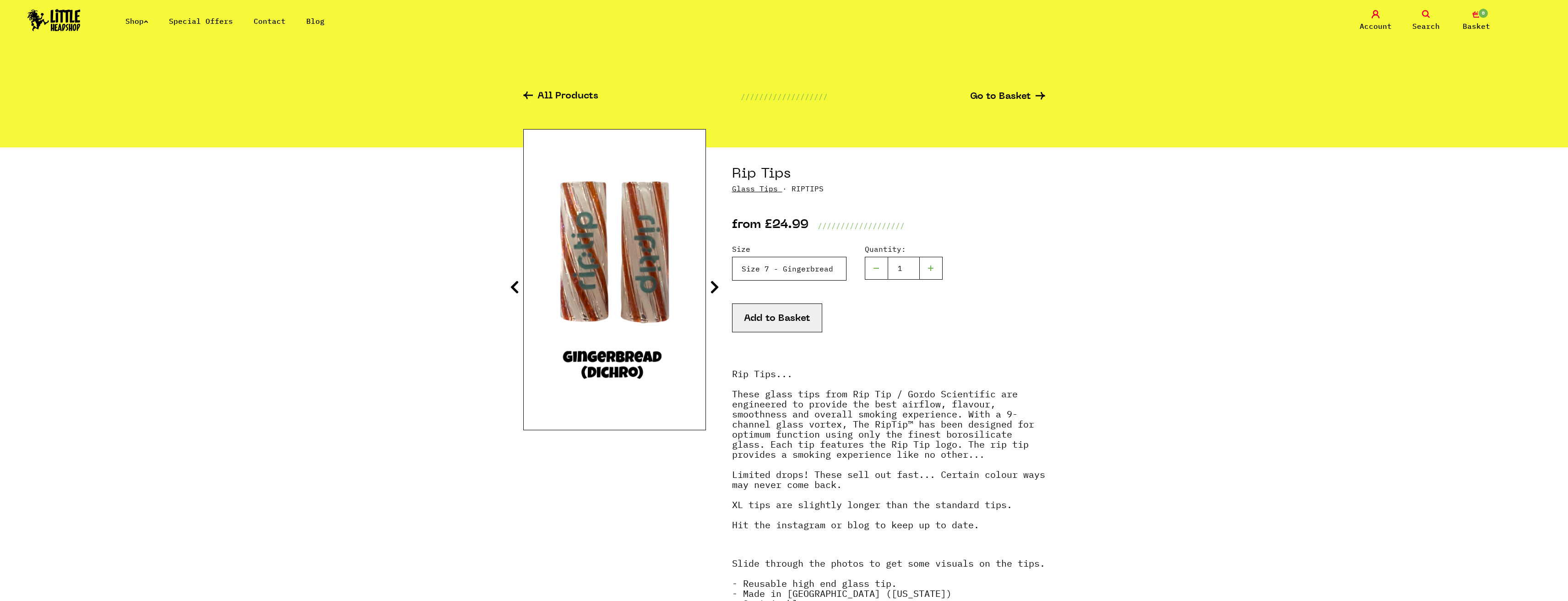
click at [796, 269] on select "Please Select a Size Rip Tips - Size 7 - Clear - £24.99 (Out of Stock) Rip Tips…" at bounding box center [789, 268] width 114 height 24
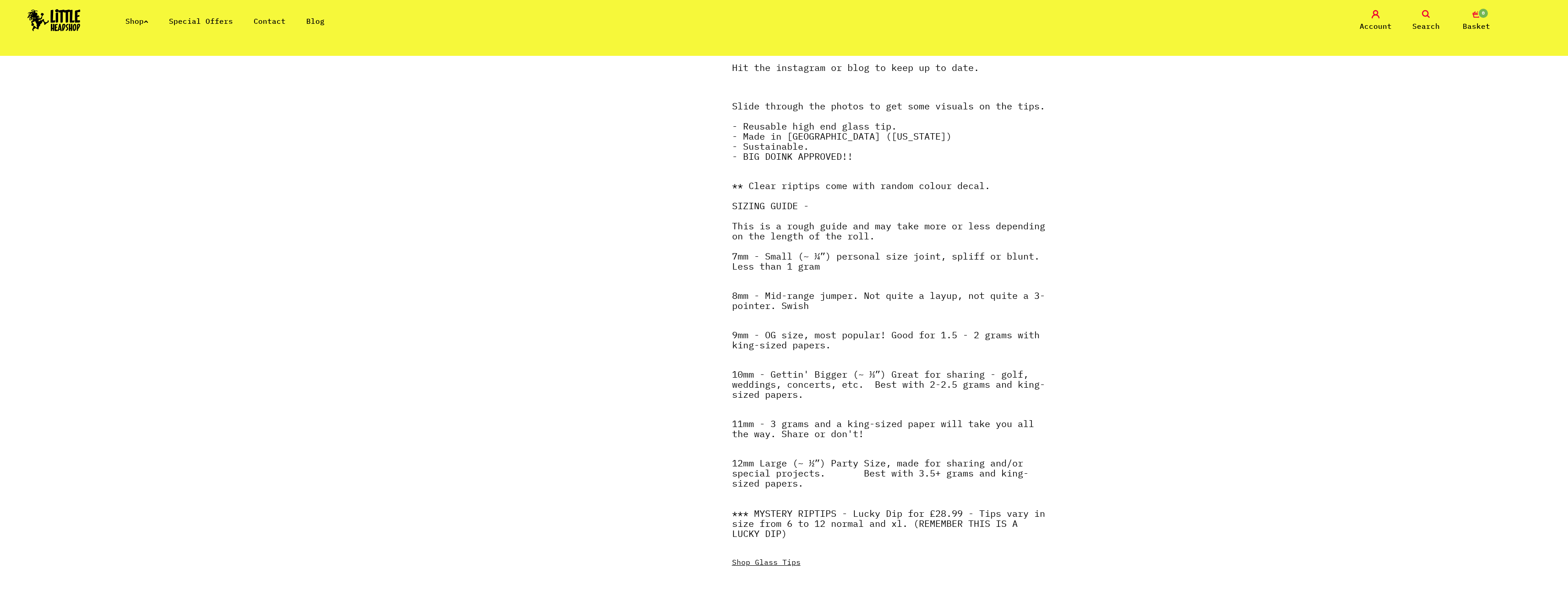
scroll to position [458, 0]
